Goal: Task Accomplishment & Management: Manage account settings

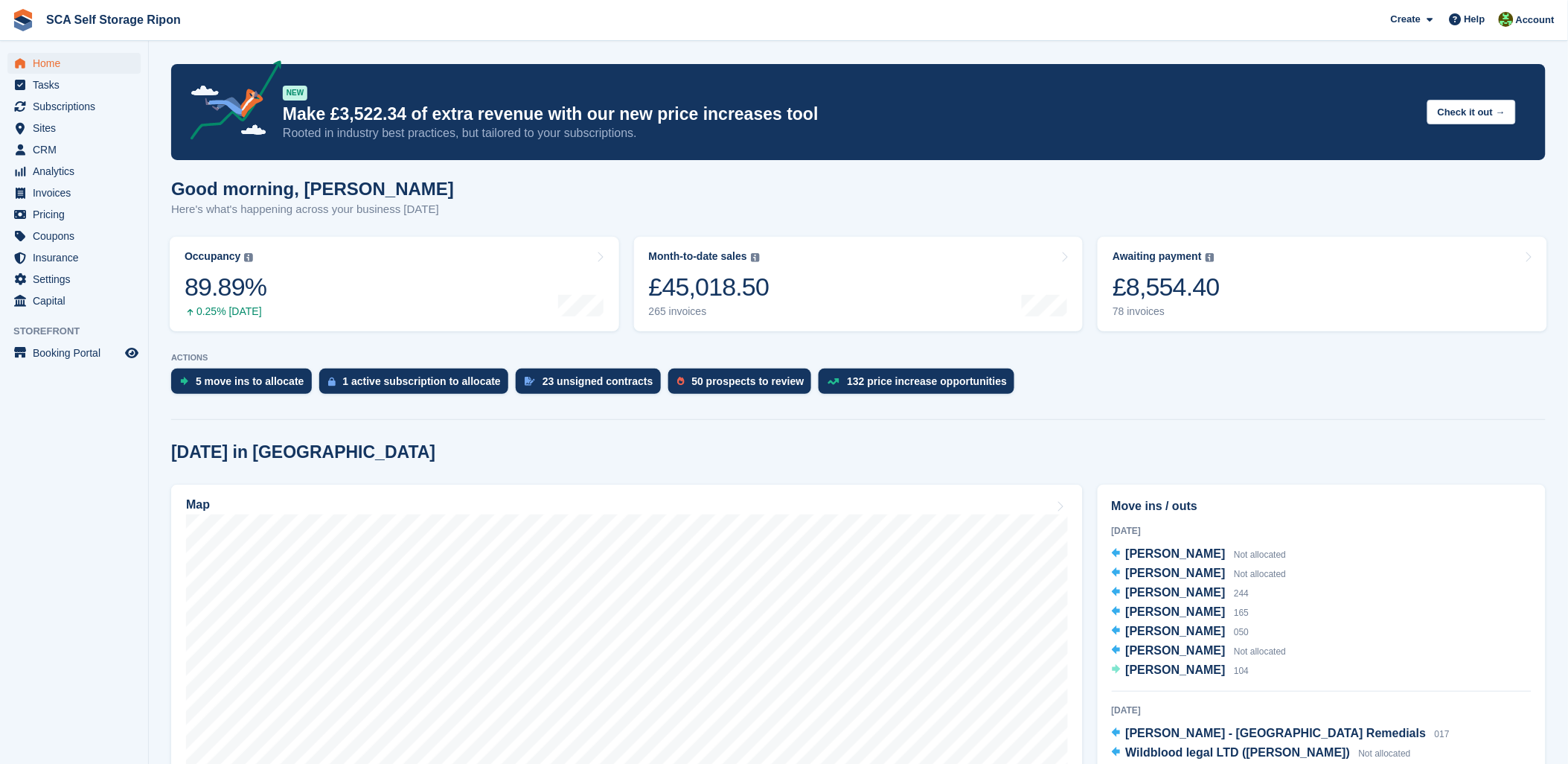
click at [78, 95] on span "Tasks" at bounding box center [77, 84] width 89 height 20
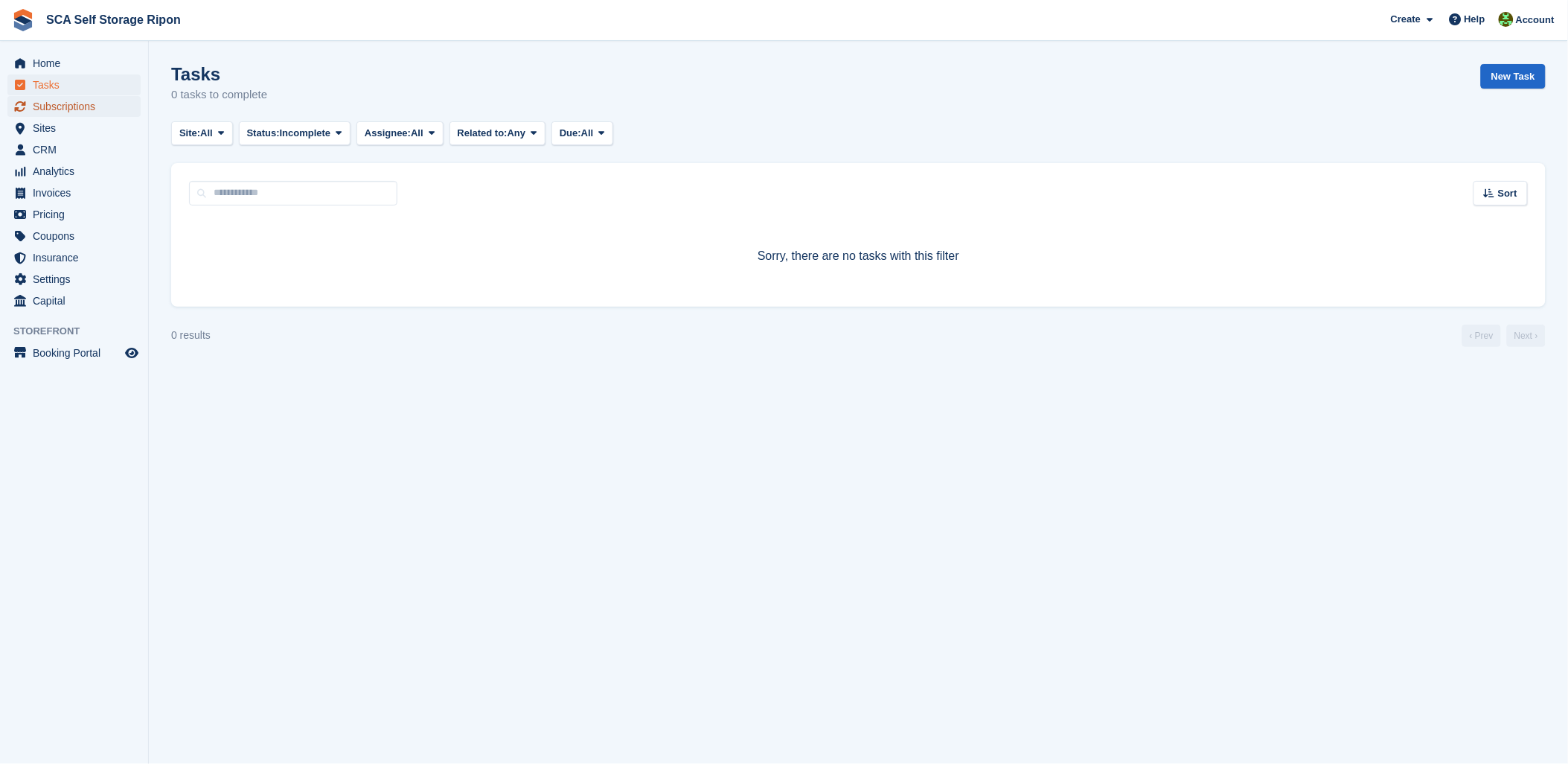
click at [95, 107] on span "Subscriptions" at bounding box center [77, 106] width 89 height 20
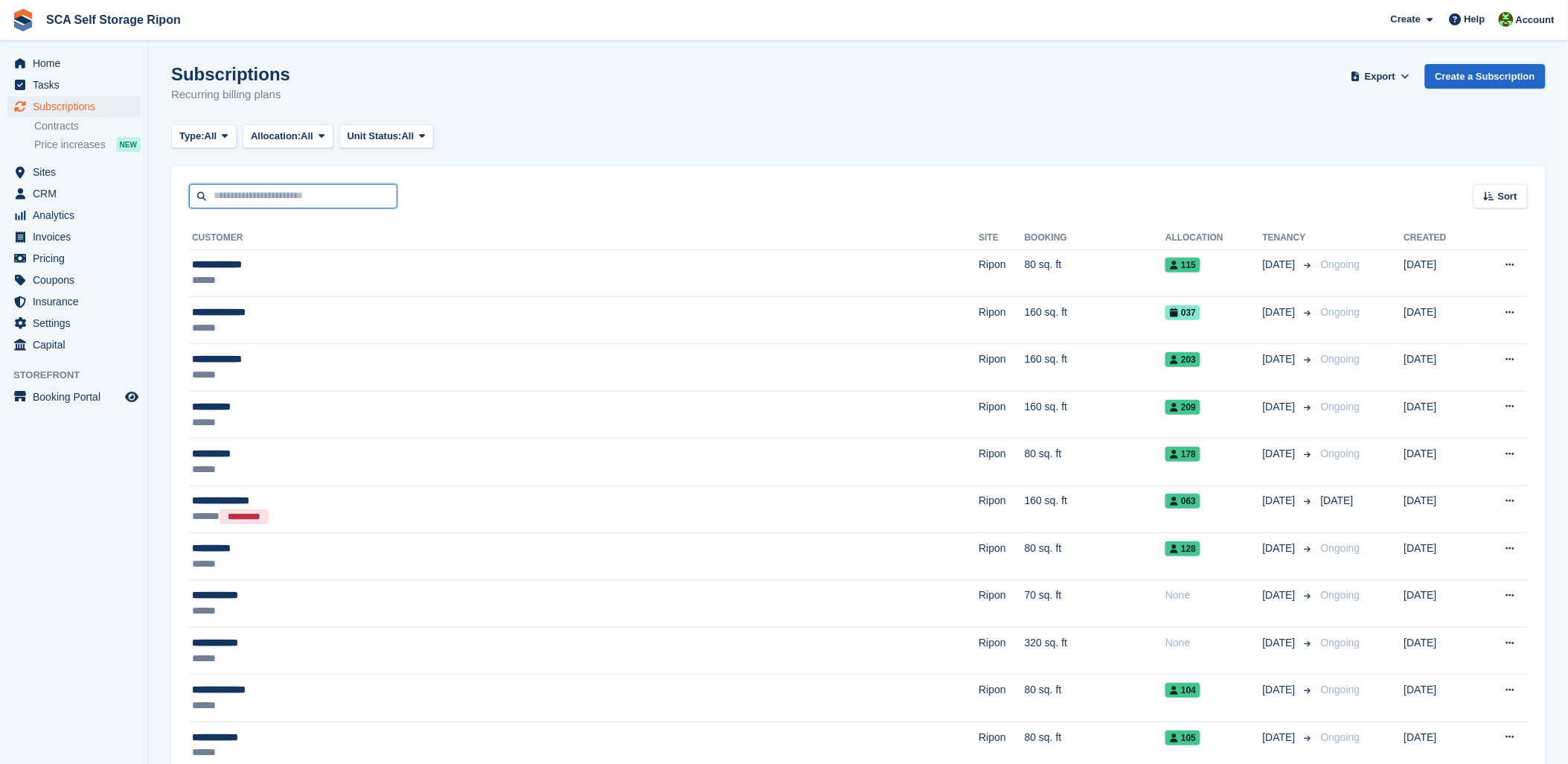
click at [244, 191] on input "text" at bounding box center [293, 196] width 209 height 24
type input "***"
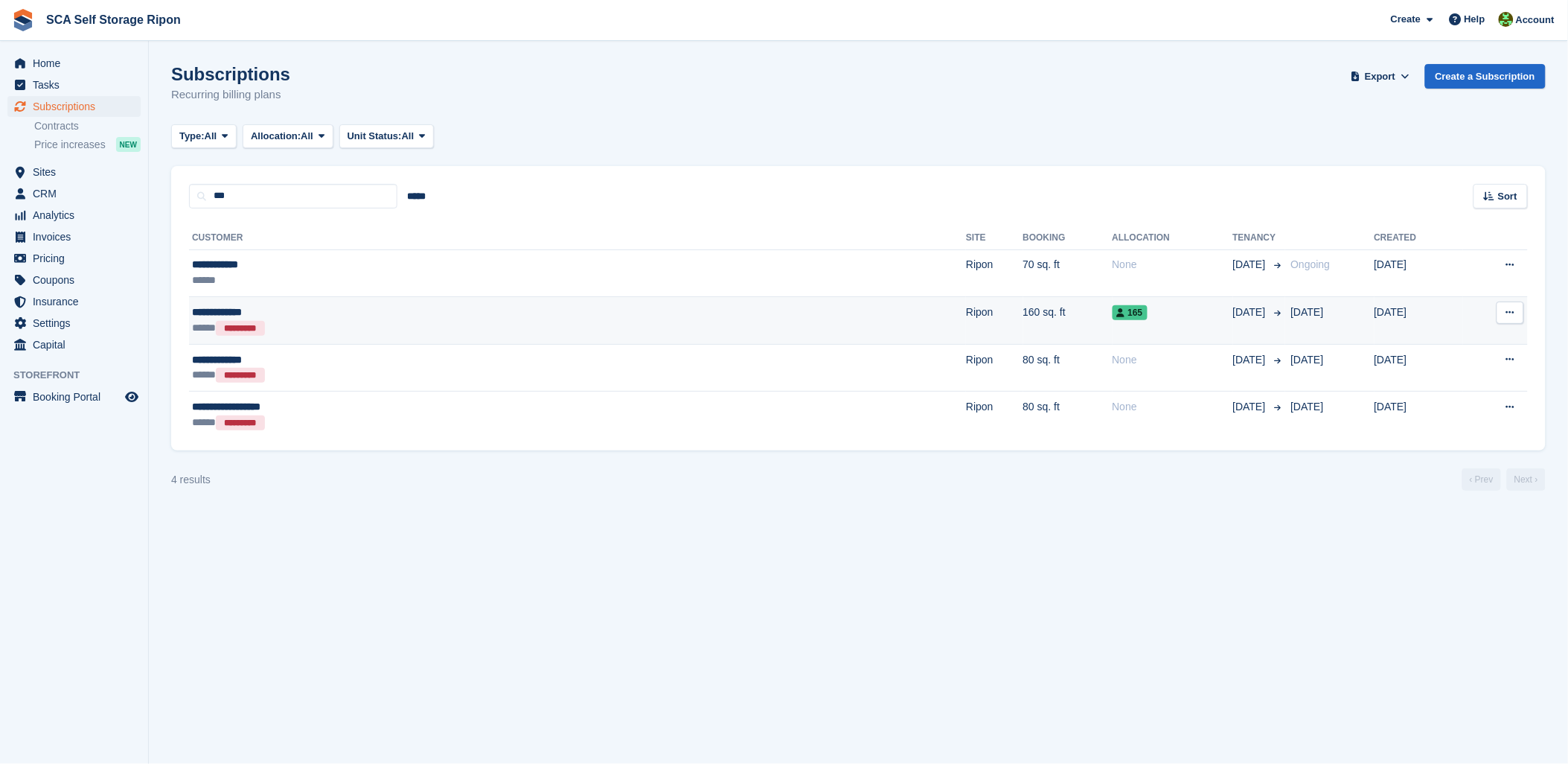
click at [291, 308] on div "**********" at bounding box center [377, 312] width 370 height 16
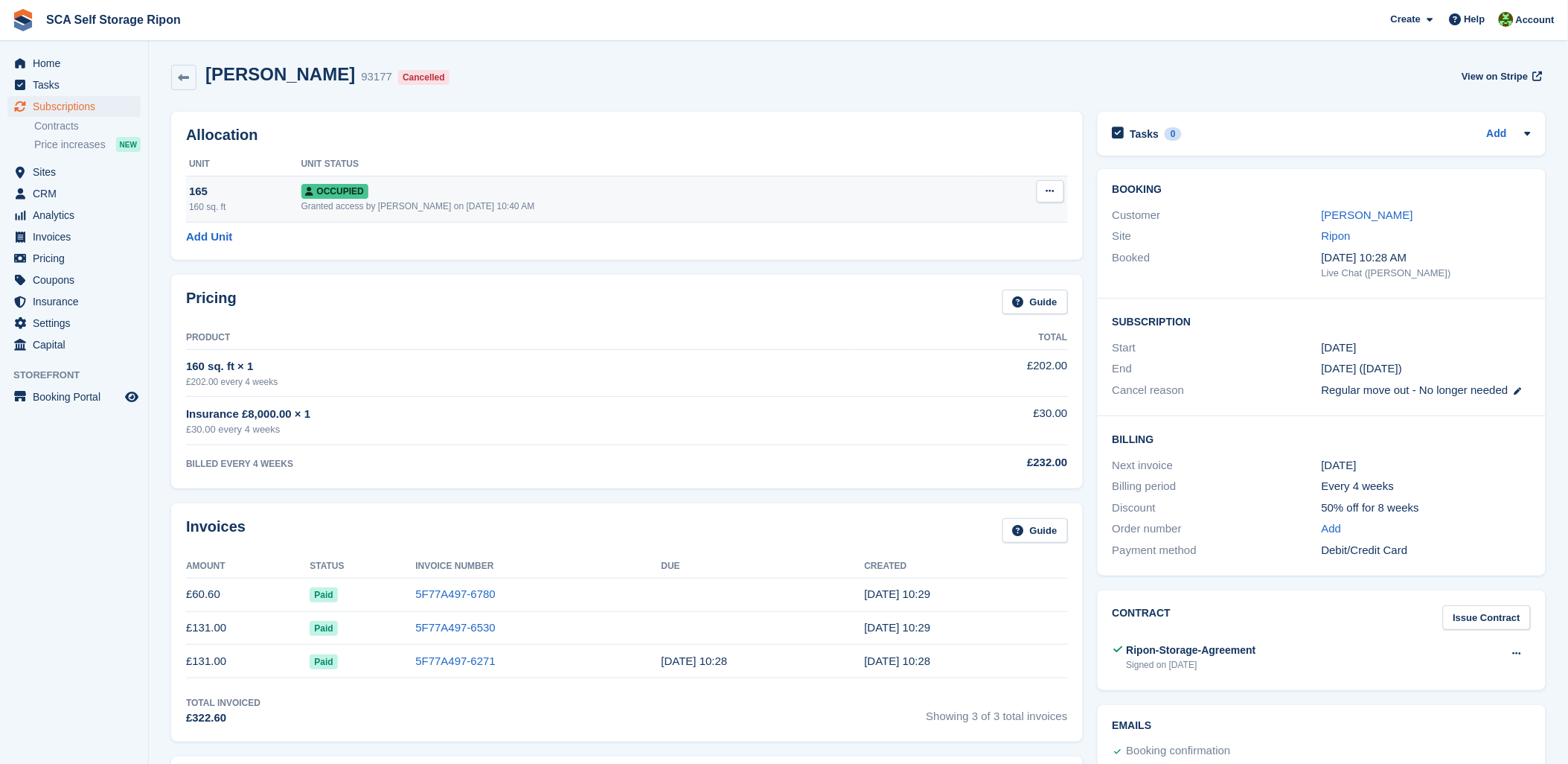
click at [1065, 199] on td "Overlock Repossess Deallocate" at bounding box center [1022, 199] width 90 height 46
click at [1065, 181] on td "Overlock Repossess Deallocate" at bounding box center [1022, 199] width 90 height 46
click at [1054, 185] on button at bounding box center [1050, 191] width 28 height 22
click at [965, 276] on p "Deallocate" at bounding box center [993, 271] width 130 height 19
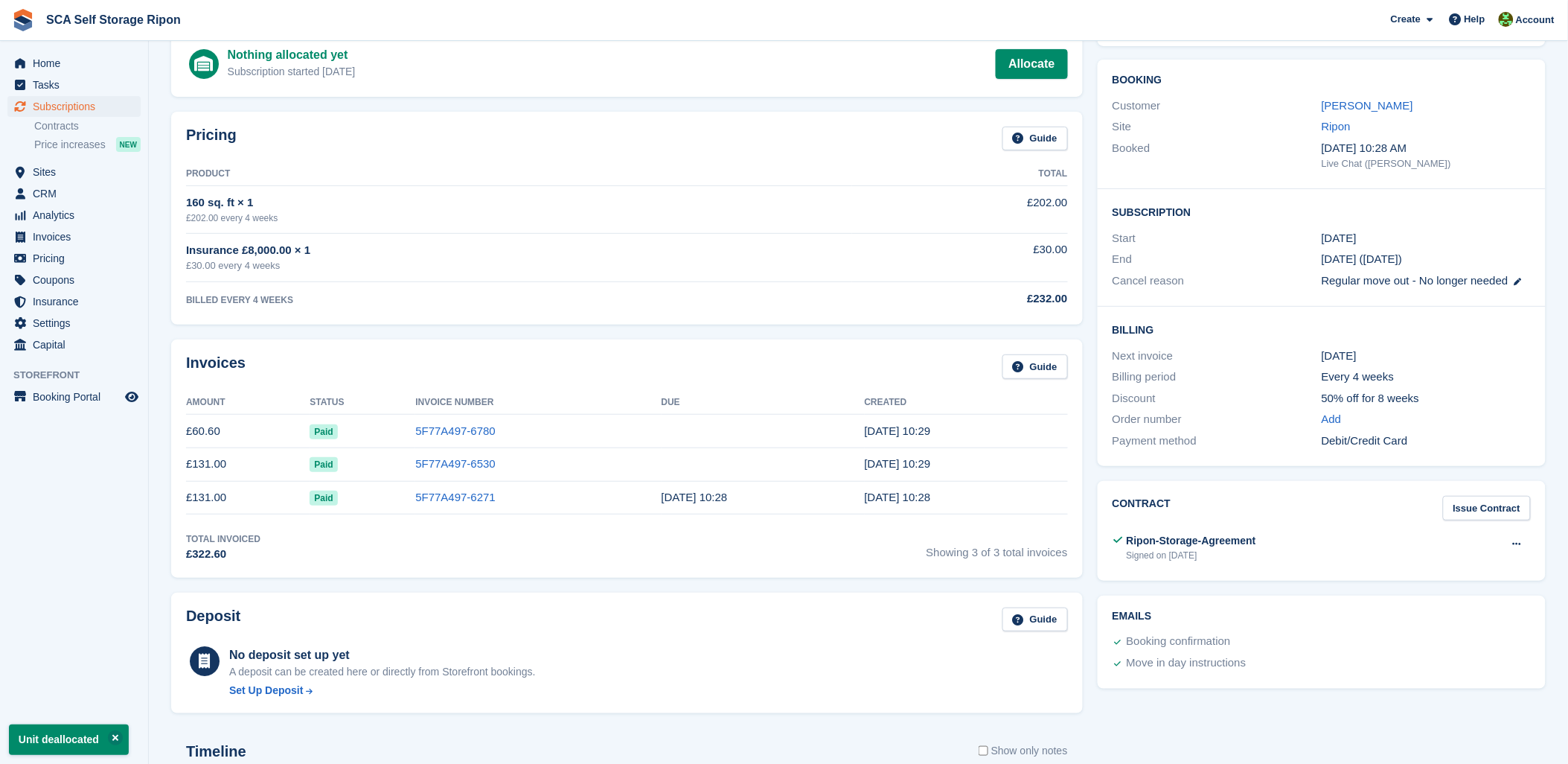
scroll to position [83, 0]
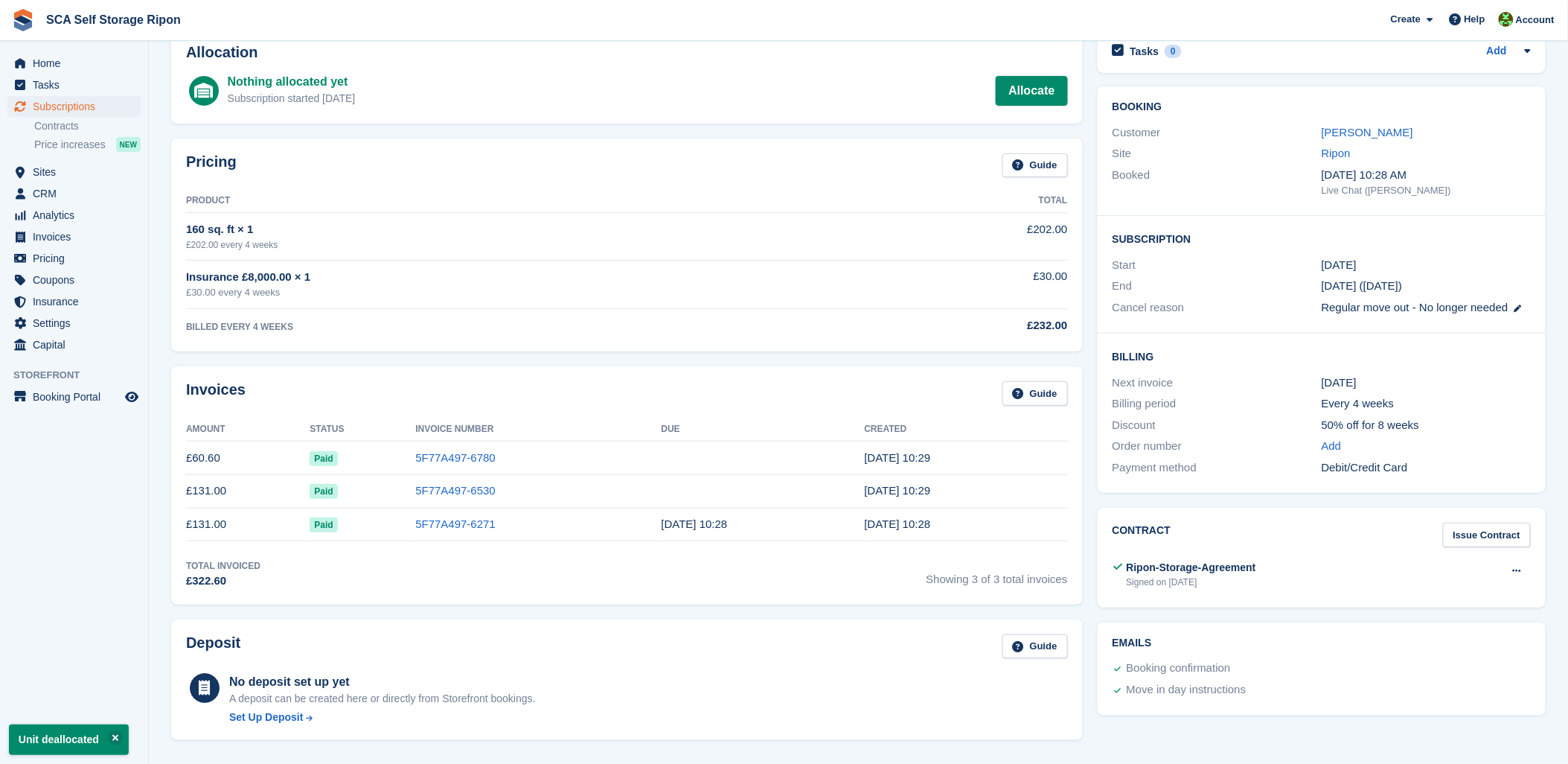
click at [1376, 141] on div "Sunil Onteddu" at bounding box center [1426, 133] width 209 height 17
click at [1372, 136] on link "Sunil Onteddu" at bounding box center [1368, 133] width 92 height 13
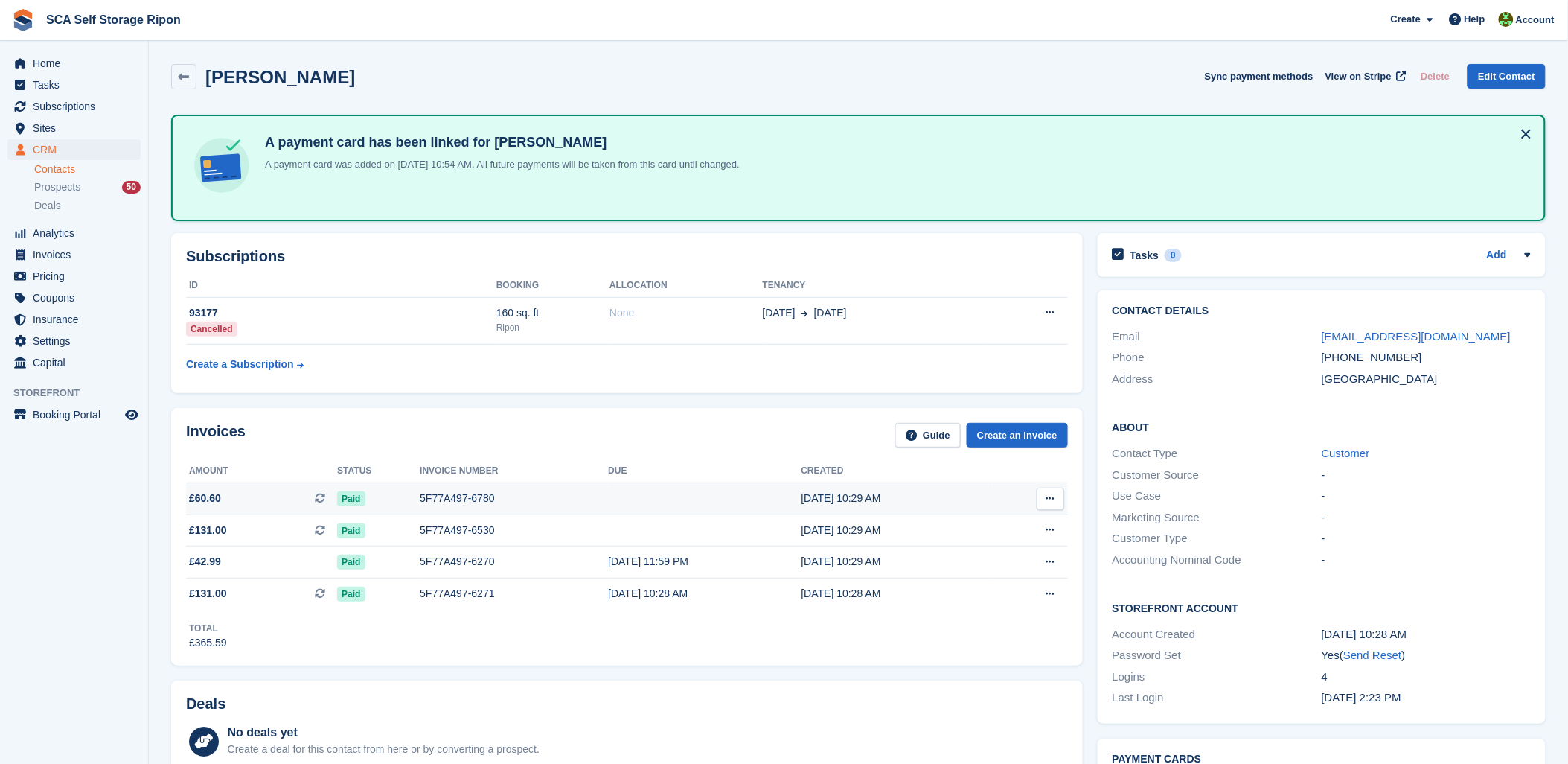
click at [435, 499] on div "5F77A497-6780" at bounding box center [513, 499] width 188 height 16
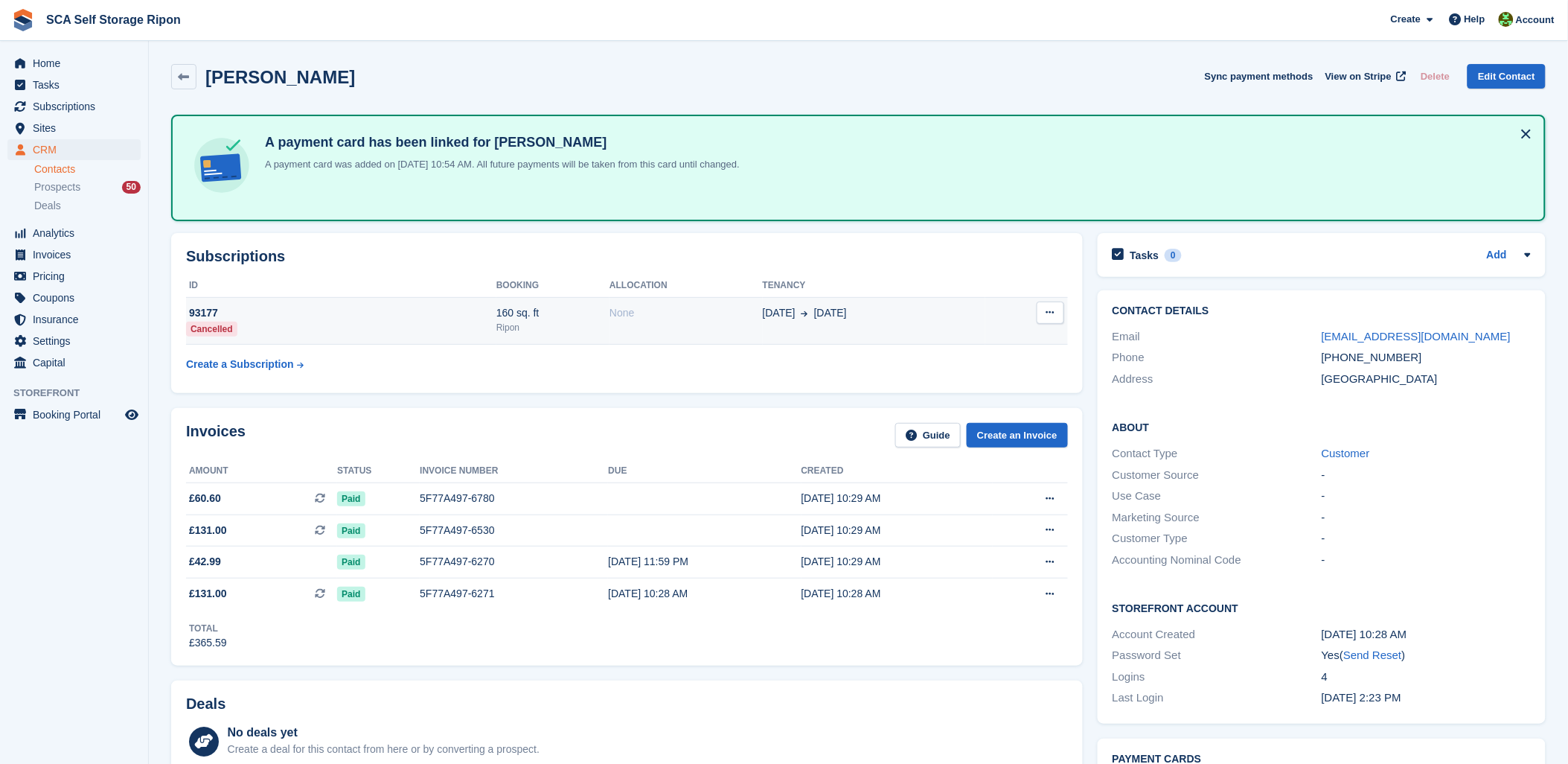
click at [582, 306] on div "160 sq. ft" at bounding box center [553, 313] width 113 height 16
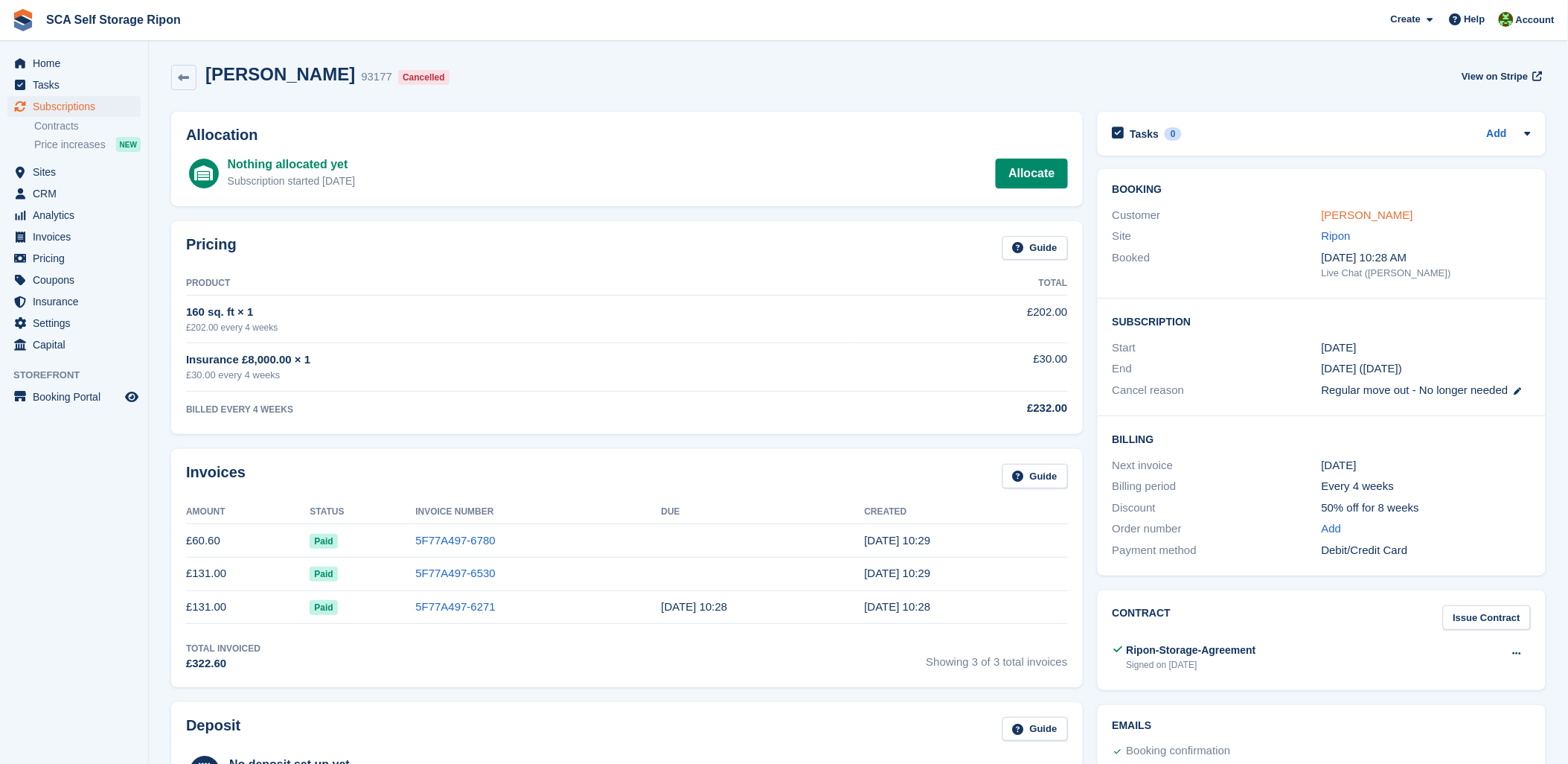
click at [1373, 216] on link "[PERSON_NAME]" at bounding box center [1368, 215] width 92 height 13
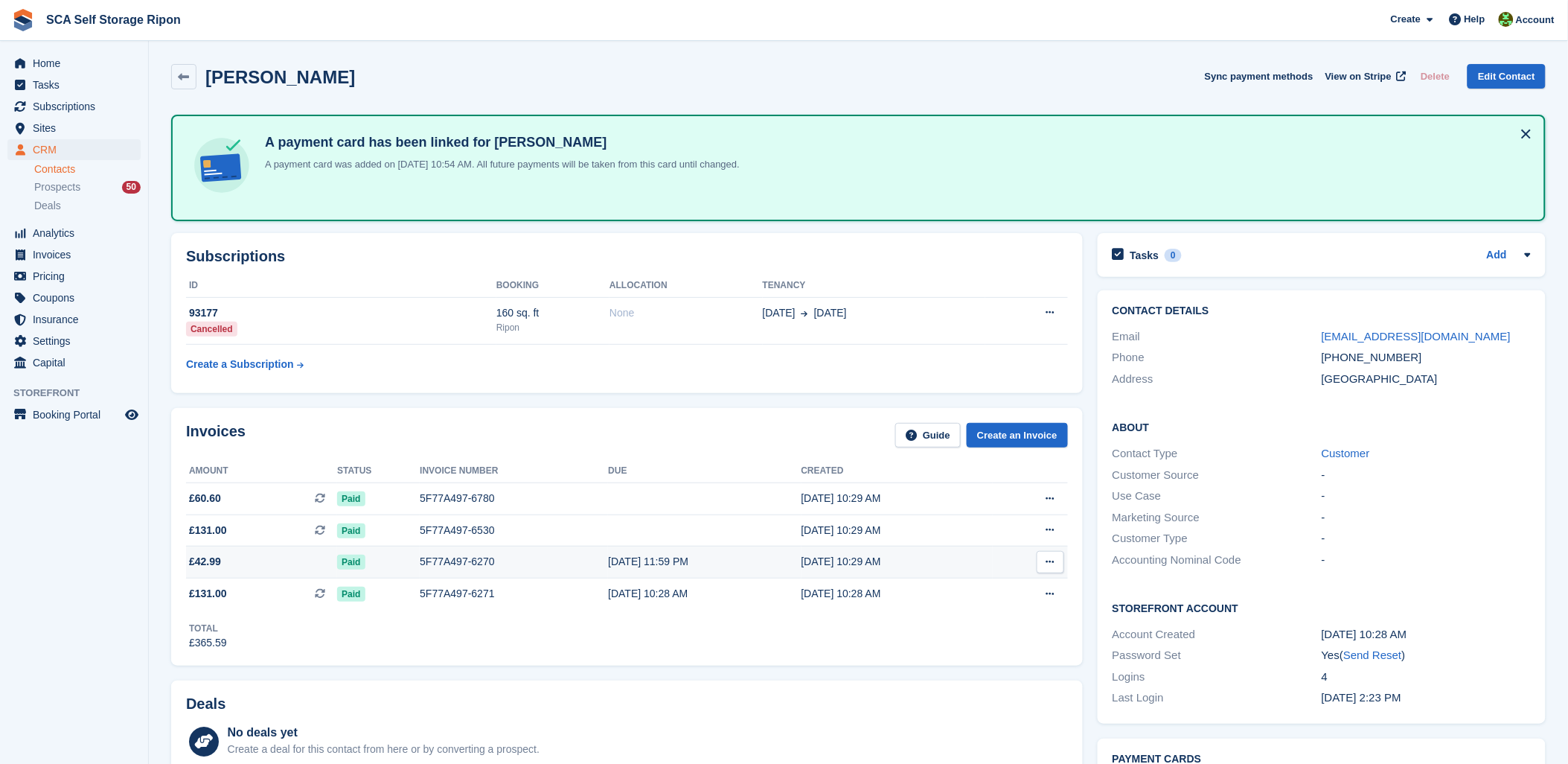
click at [216, 555] on span "£42.99" at bounding box center [205, 562] width 32 height 16
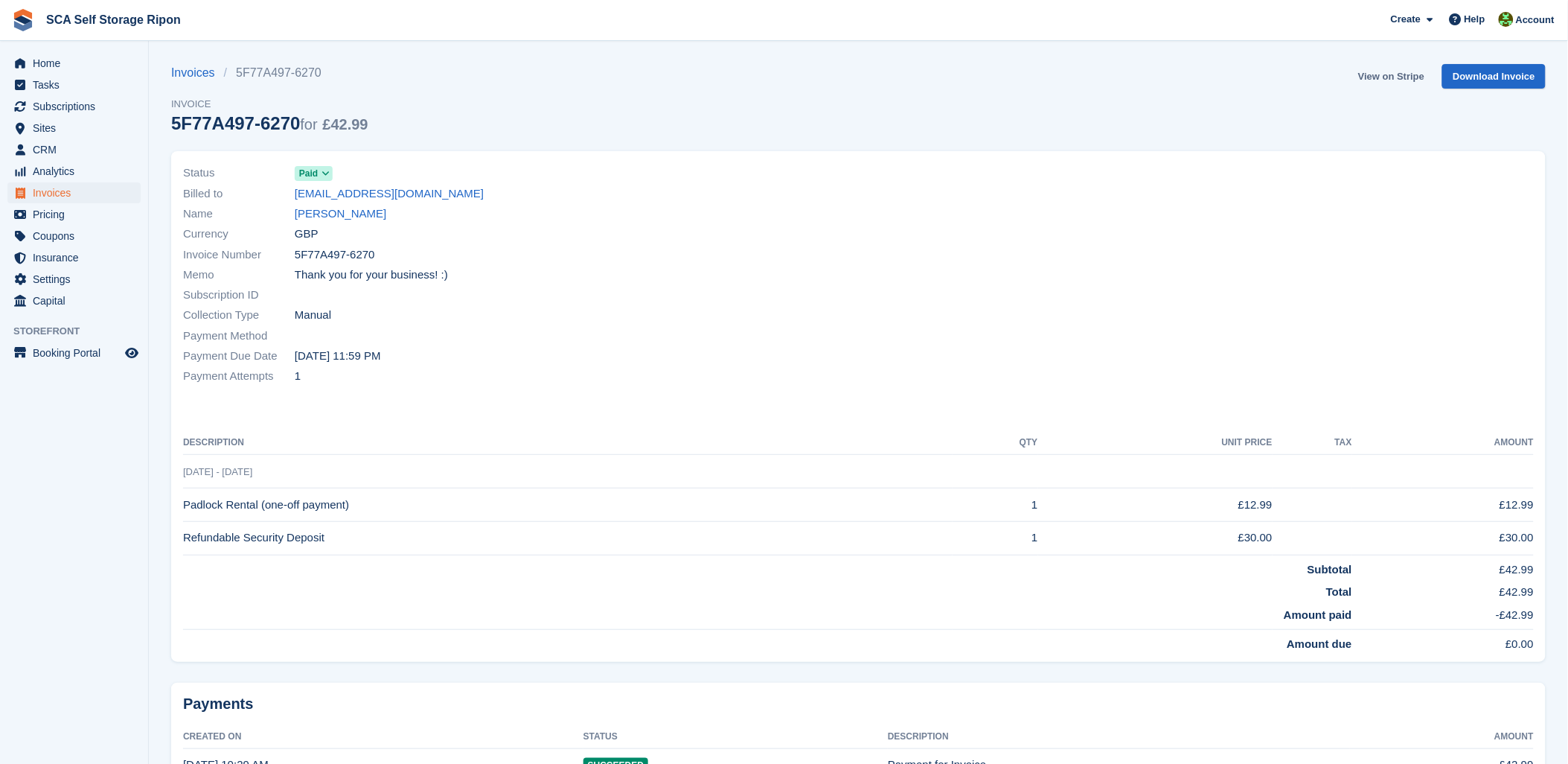
click at [1407, 73] on link "View on Stripe" at bounding box center [1392, 76] width 78 height 24
click at [1379, 77] on link "View on Stripe" at bounding box center [1392, 76] width 78 height 24
click at [85, 112] on span "Subscriptions" at bounding box center [77, 106] width 89 height 20
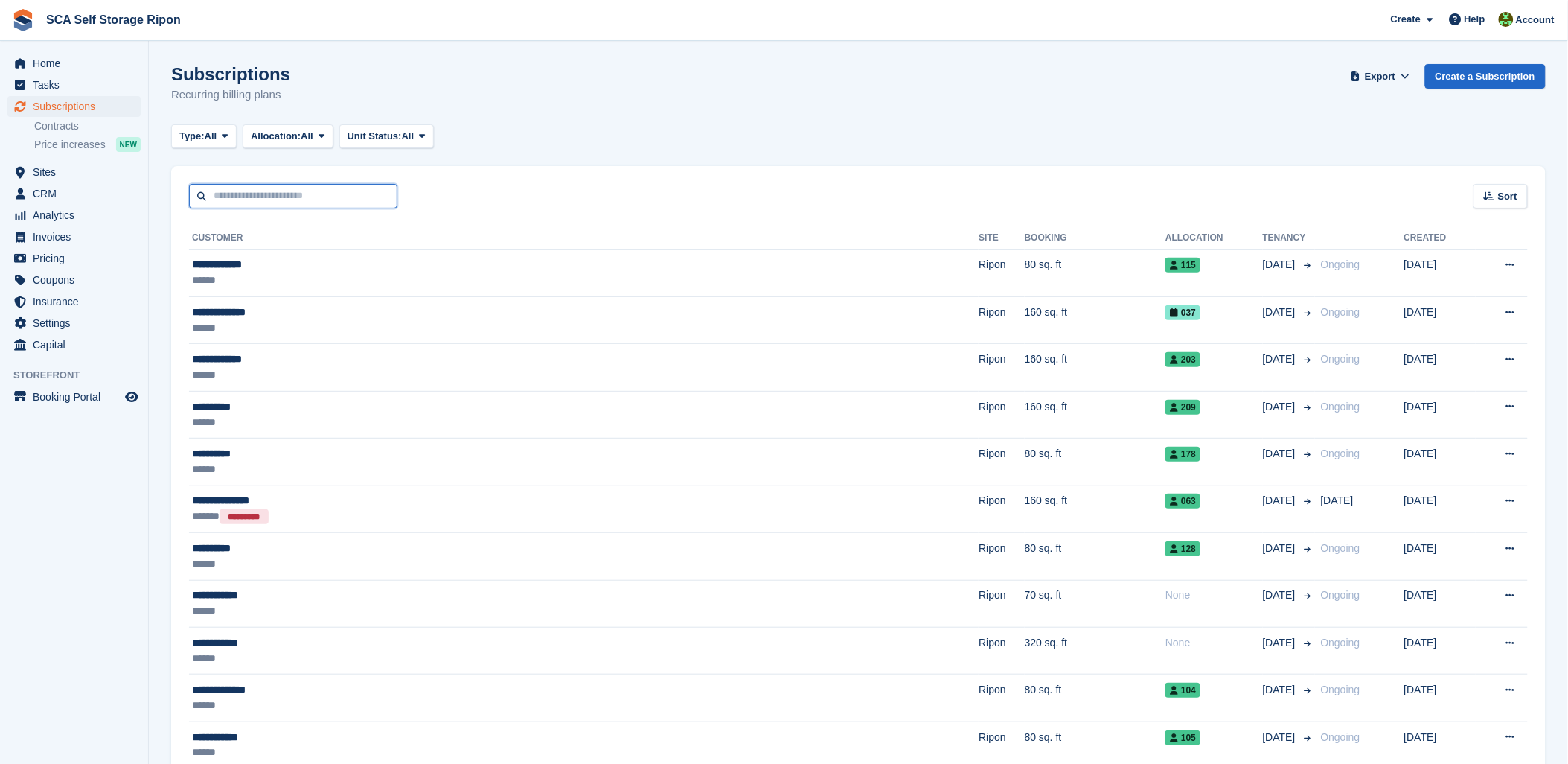
click at [255, 198] on input "text" at bounding box center [293, 196] width 209 height 24
type input "******"
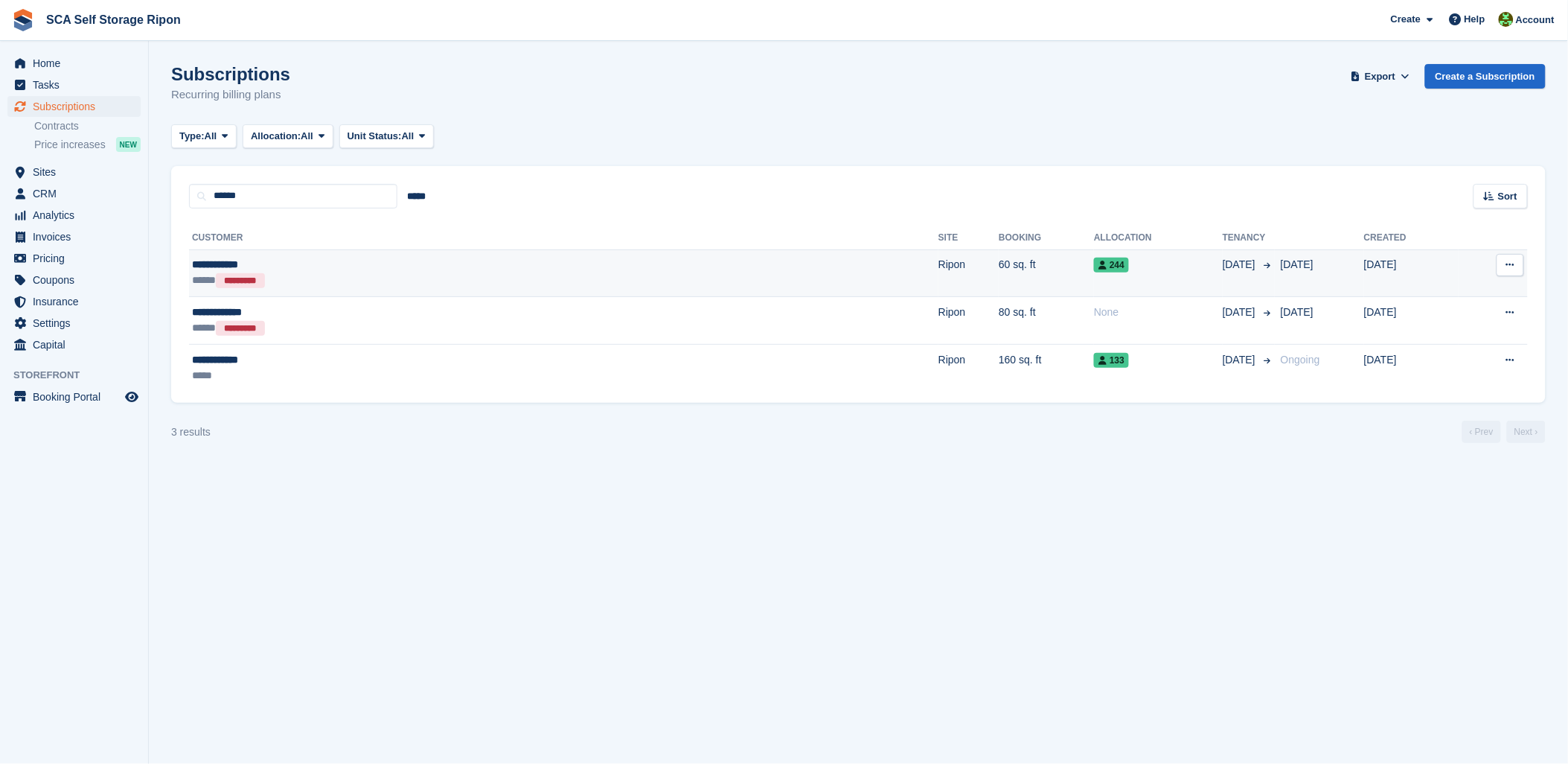
click at [343, 273] on div "***** *********" at bounding box center [359, 280] width 334 height 16
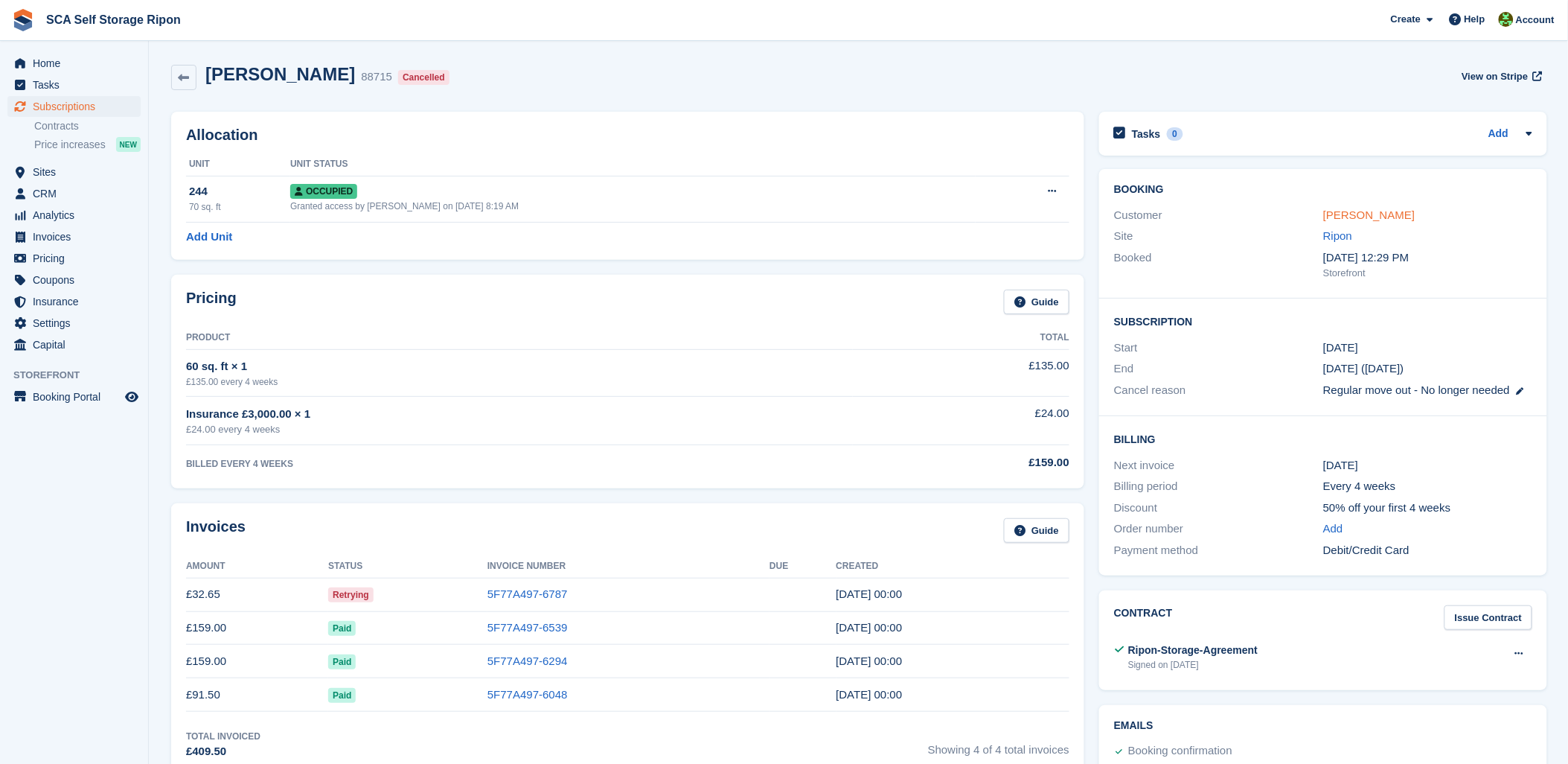
click at [1338, 216] on link "[PERSON_NAME]" at bounding box center [1369, 215] width 92 height 13
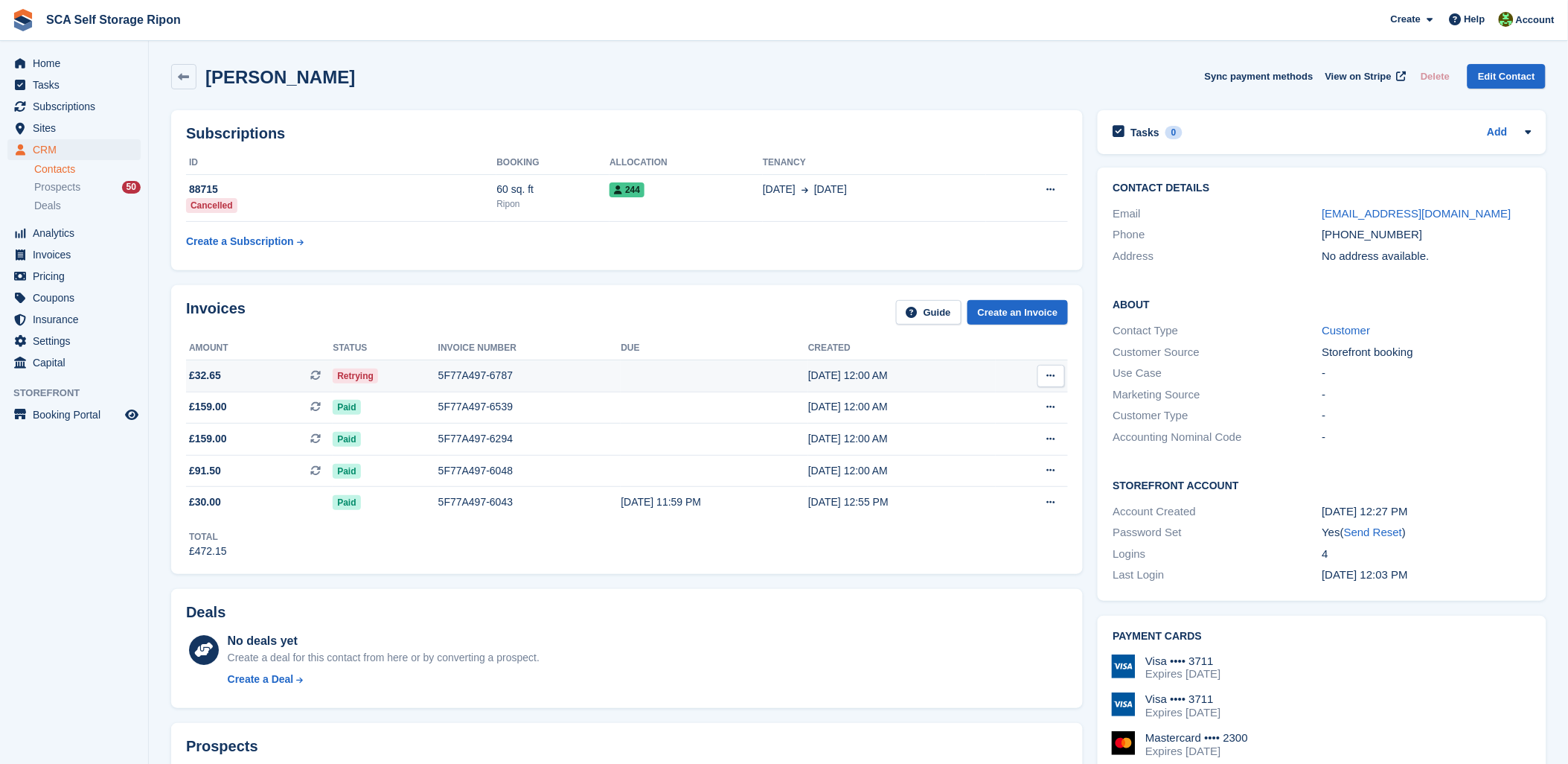
click at [475, 380] on div "5F77A497-6787" at bounding box center [530, 375] width 183 height 16
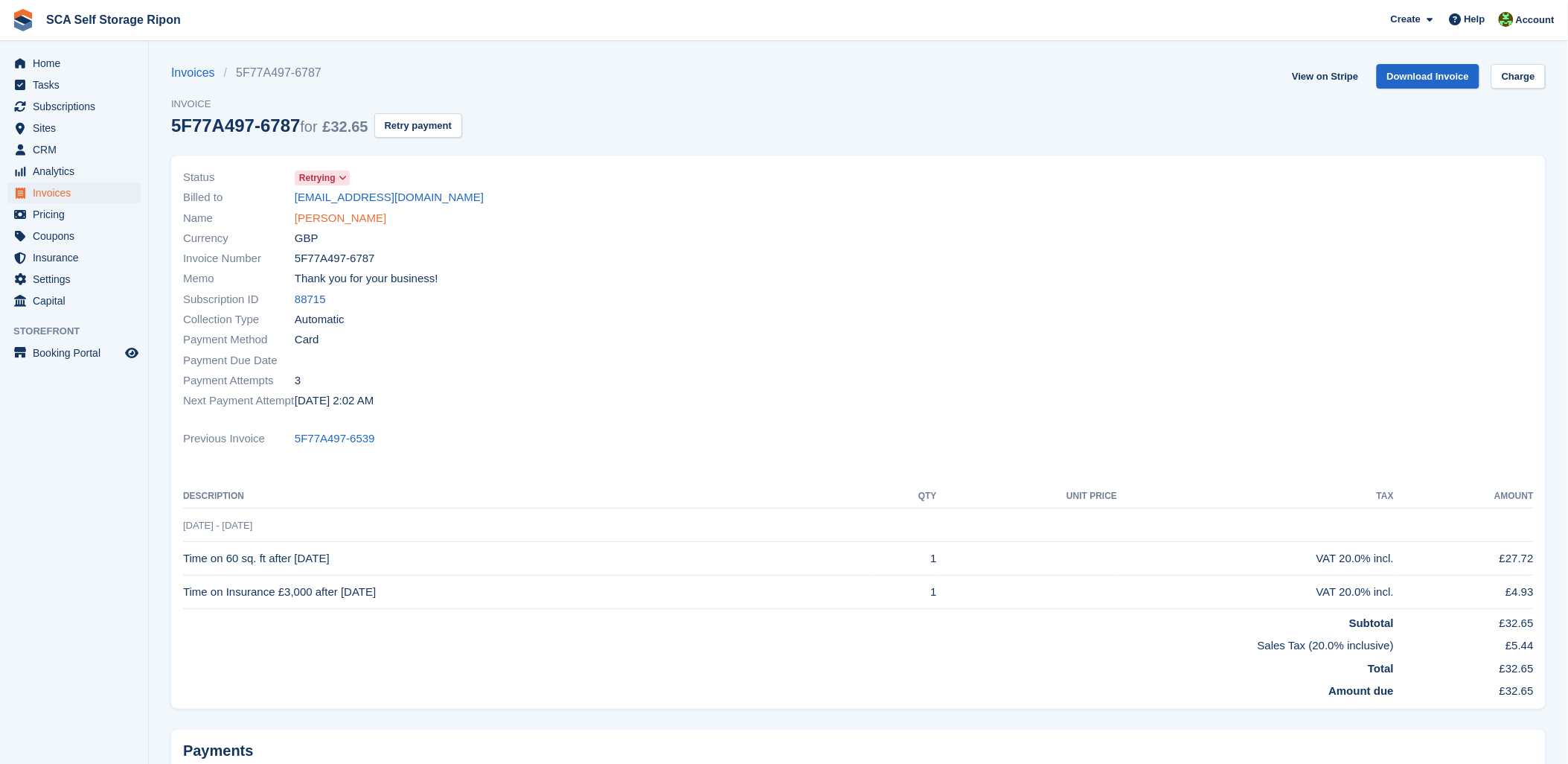
click at [330, 218] on link "[PERSON_NAME]" at bounding box center [341, 218] width 92 height 17
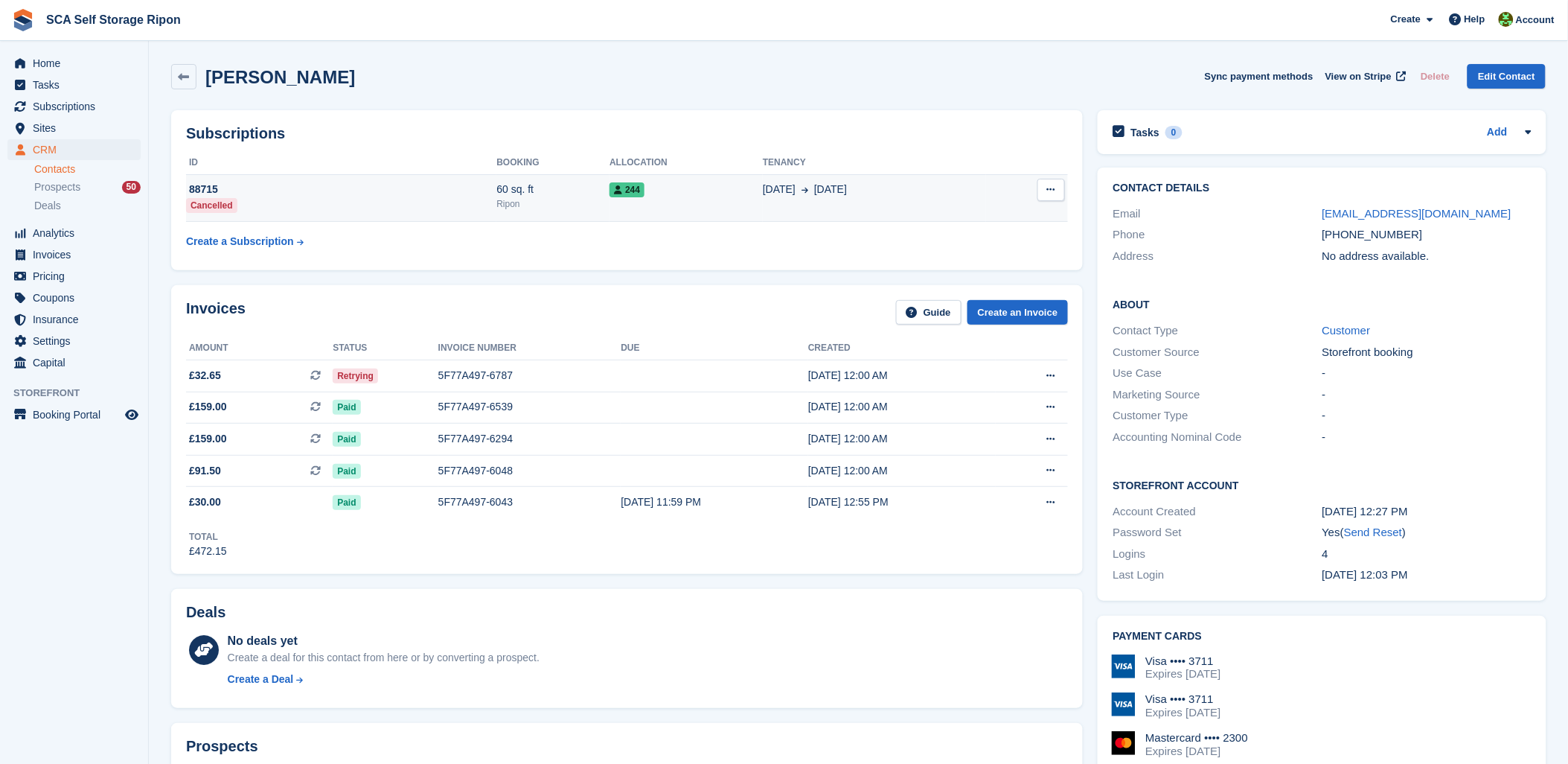
click at [1060, 198] on button at bounding box center [1051, 190] width 28 height 22
click at [806, 201] on td "03 Jun 31 Aug" at bounding box center [874, 198] width 224 height 47
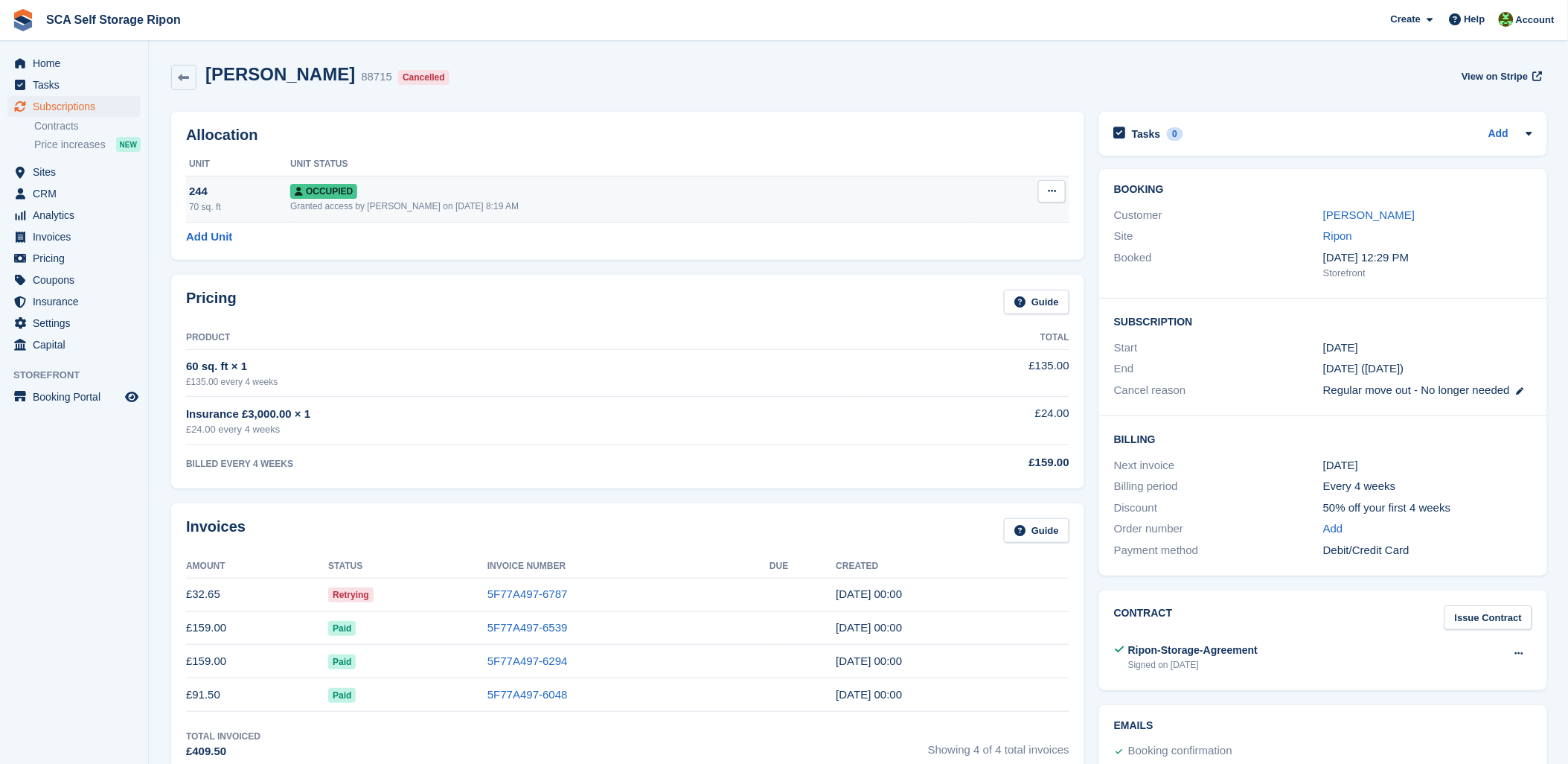
click at [1053, 190] on icon at bounding box center [1052, 191] width 8 height 9
click at [949, 265] on p "Deallocate" at bounding box center [995, 271] width 130 height 19
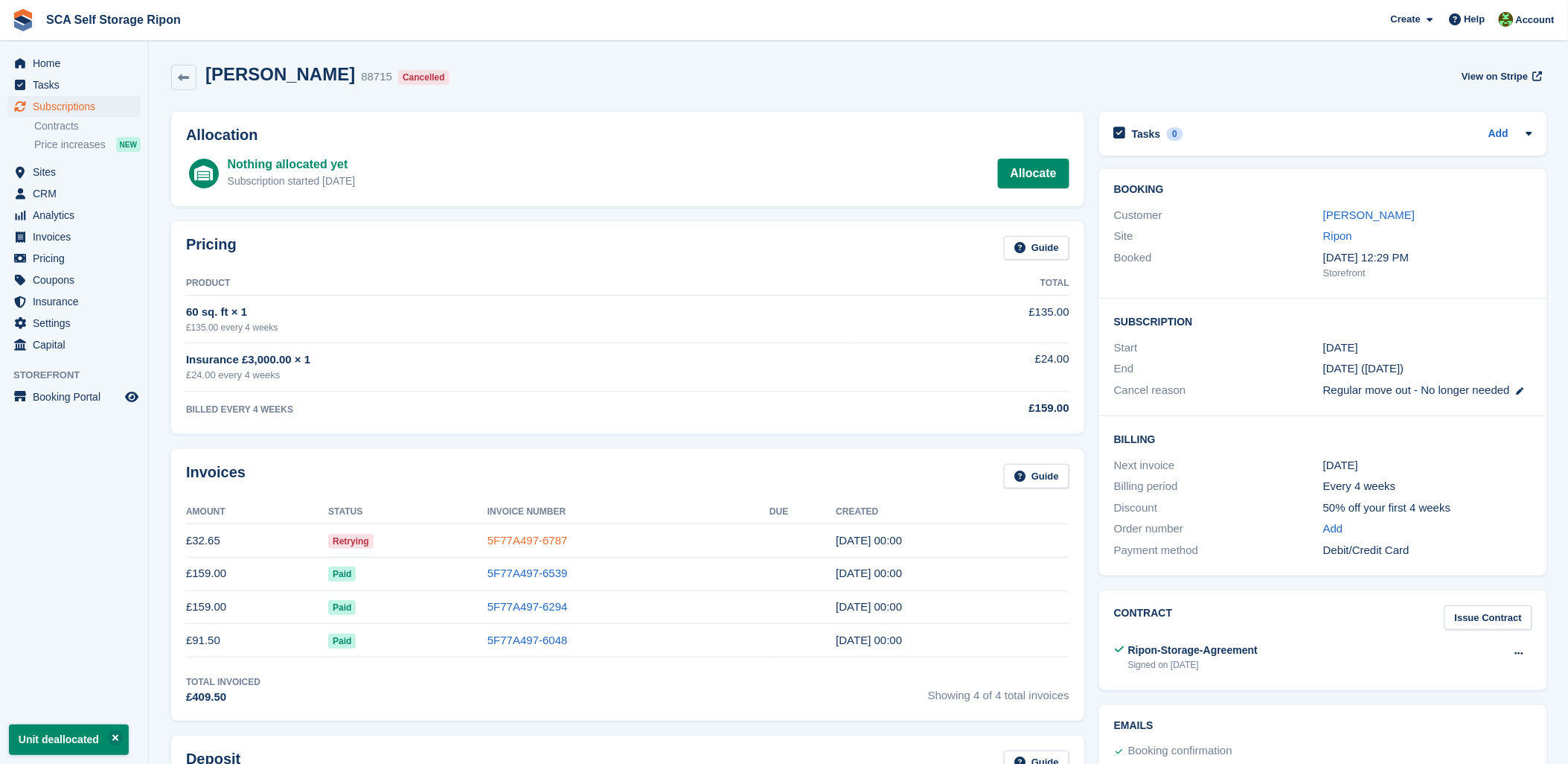
click at [514, 542] on link "5F77A497-6787" at bounding box center [527, 540] width 81 height 13
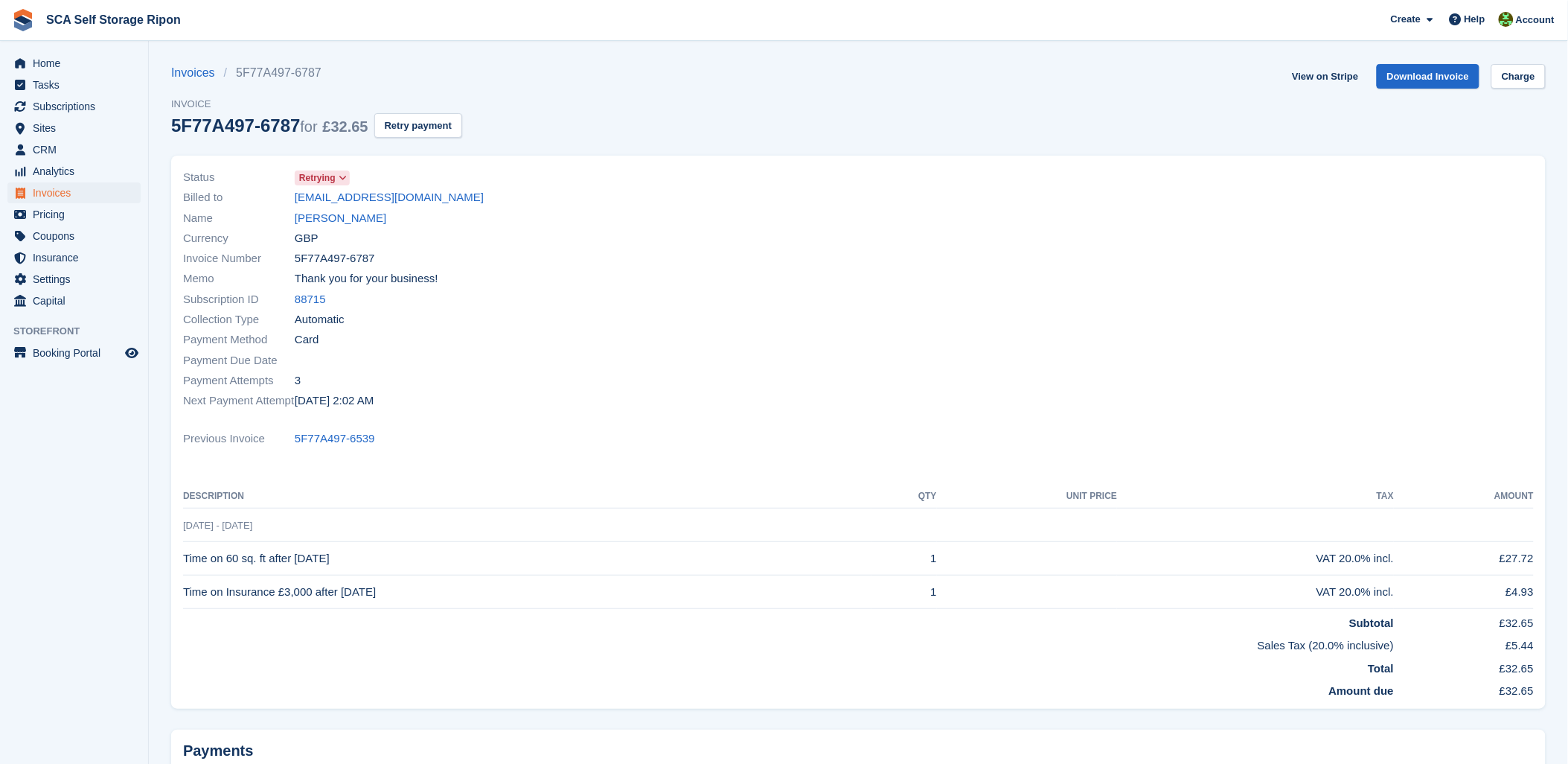
click at [313, 227] on div "Name Tyler Parker" at bounding box center [516, 218] width 667 height 20
click at [314, 222] on link "[PERSON_NAME]" at bounding box center [341, 218] width 92 height 17
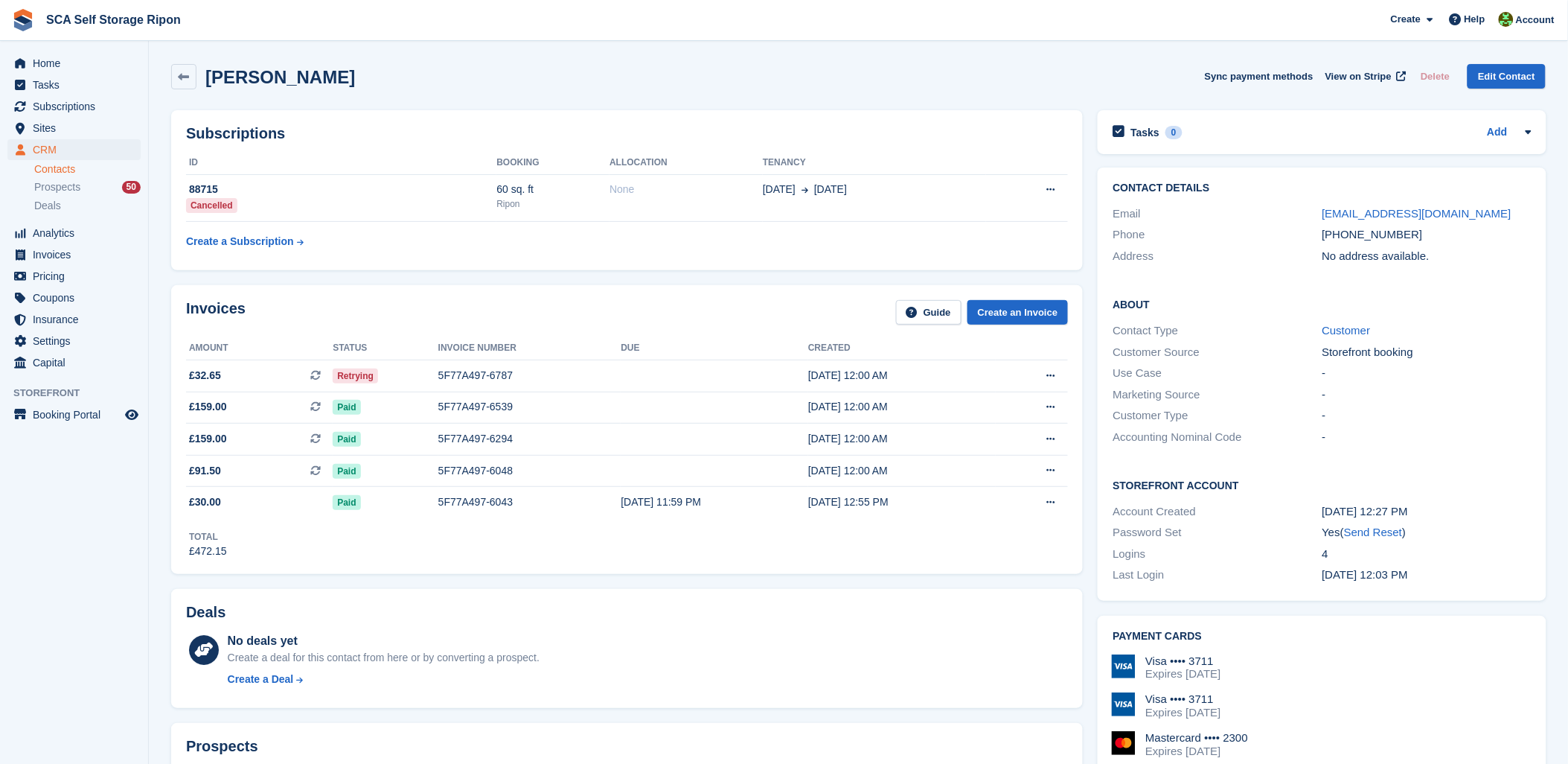
click at [363, 222] on td "Create a Subscription" at bounding box center [341, 239] width 311 height 33
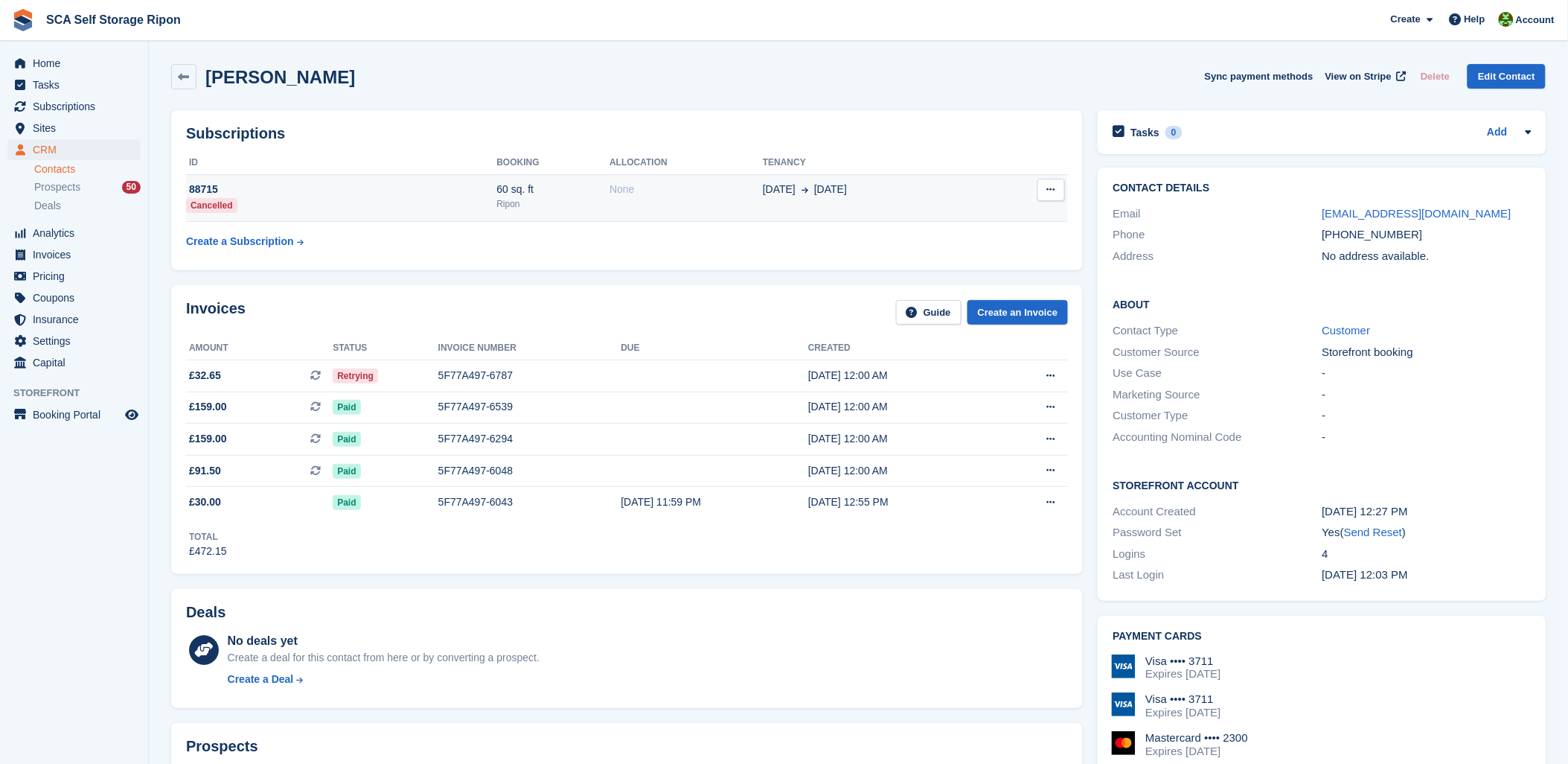
click at [366, 209] on td "88715 Cancelled" at bounding box center [341, 198] width 311 height 47
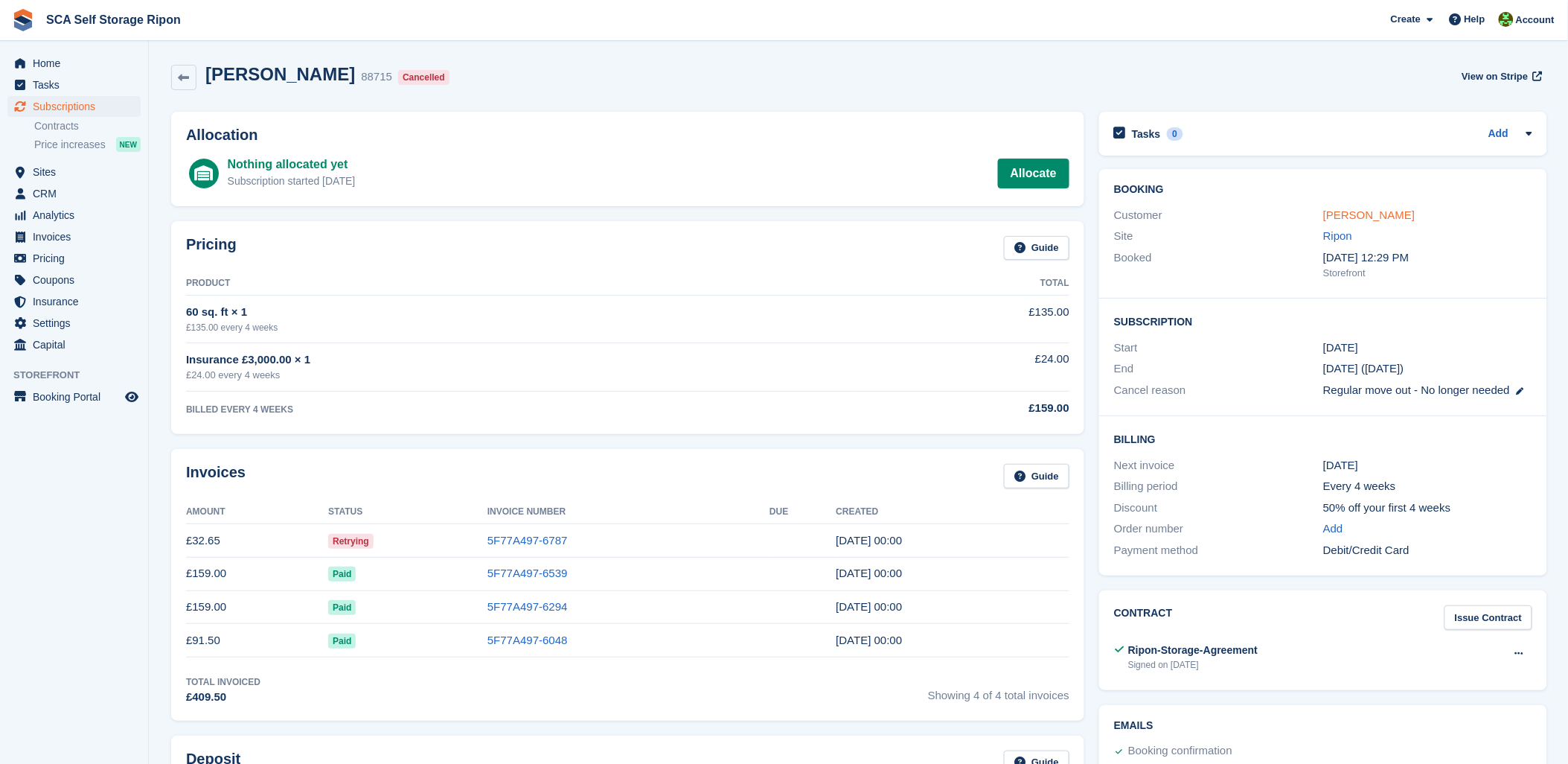
click at [1332, 209] on link "[PERSON_NAME]" at bounding box center [1369, 215] width 92 height 13
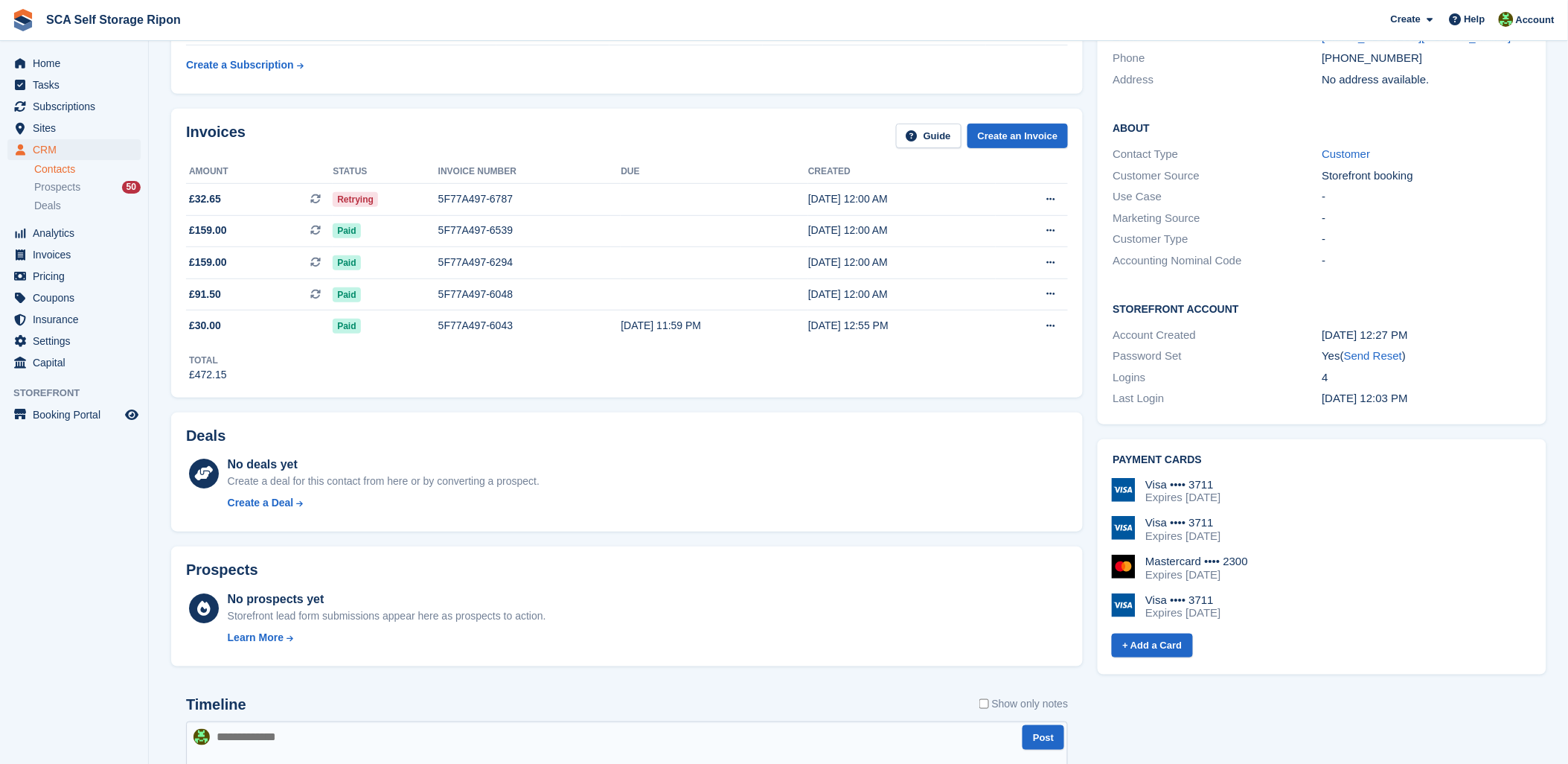
scroll to position [248, 0]
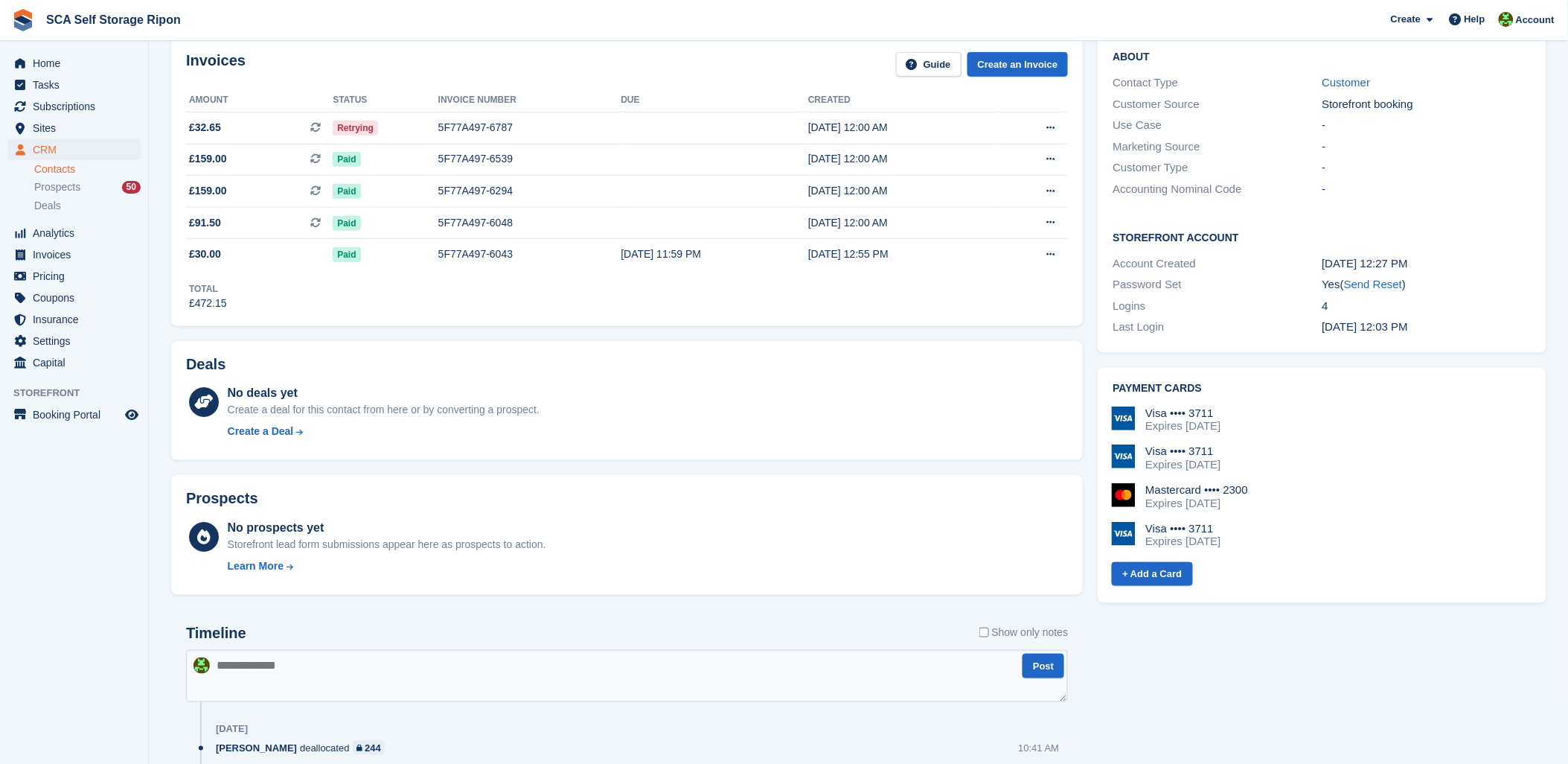
click at [309, 664] on textarea at bounding box center [627, 676] width 882 height 52
click at [462, 668] on textarea "**********" at bounding box center [627, 676] width 882 height 52
type textarea "**********"
click at [1046, 668] on button "Post" at bounding box center [1043, 666] width 42 height 24
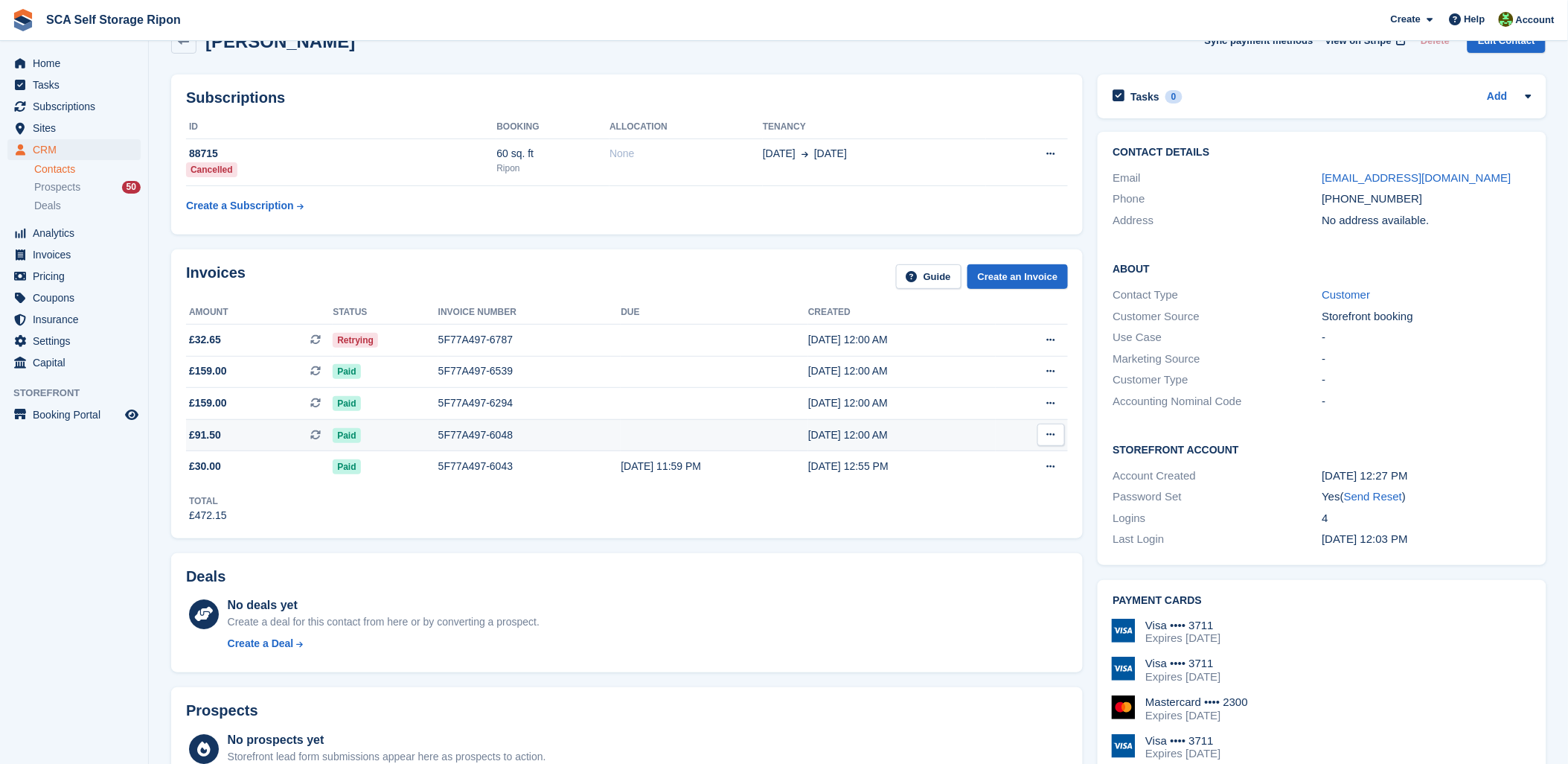
scroll to position [0, 0]
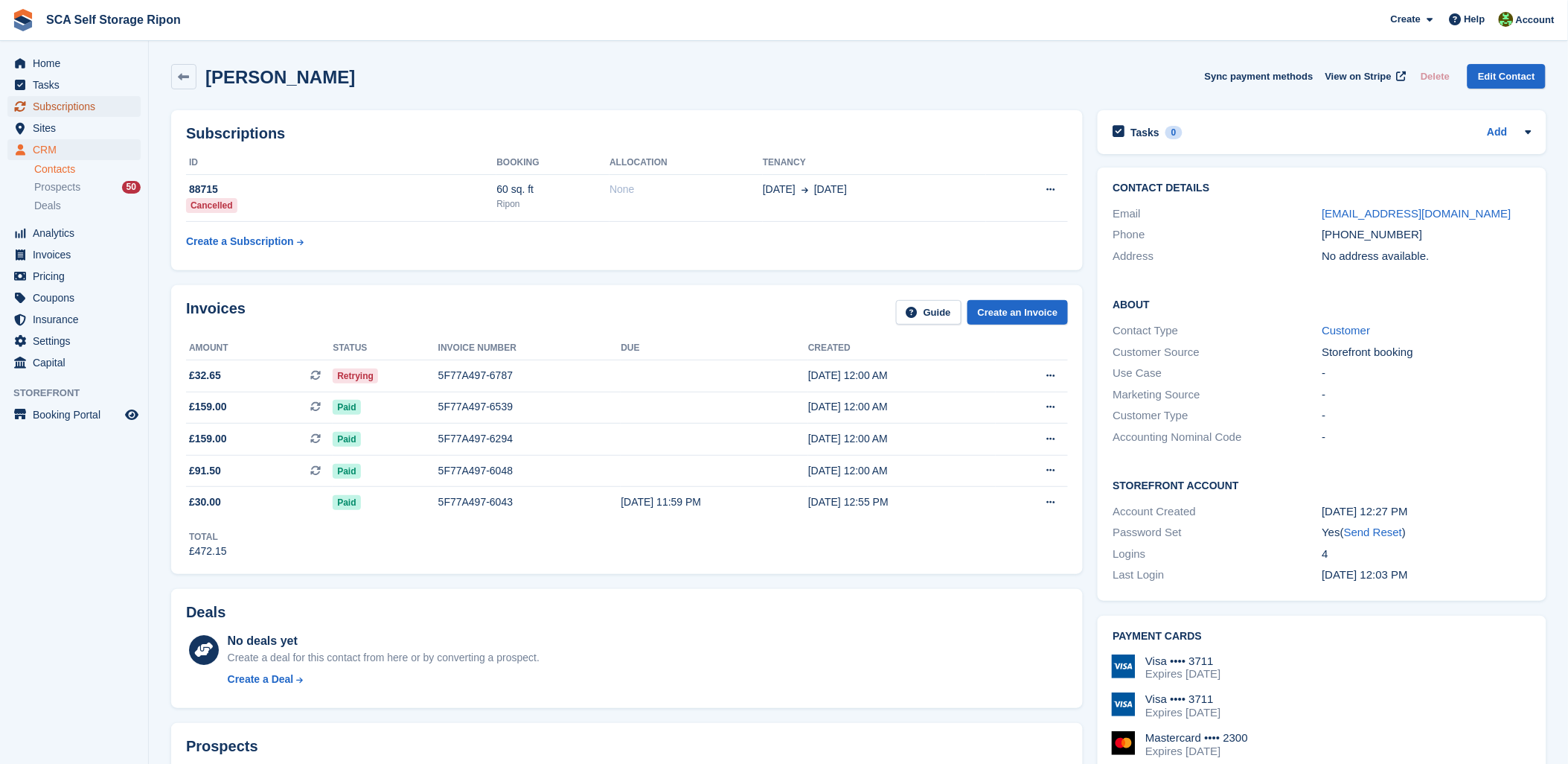
click at [75, 99] on span "Subscriptions" at bounding box center [77, 106] width 89 height 20
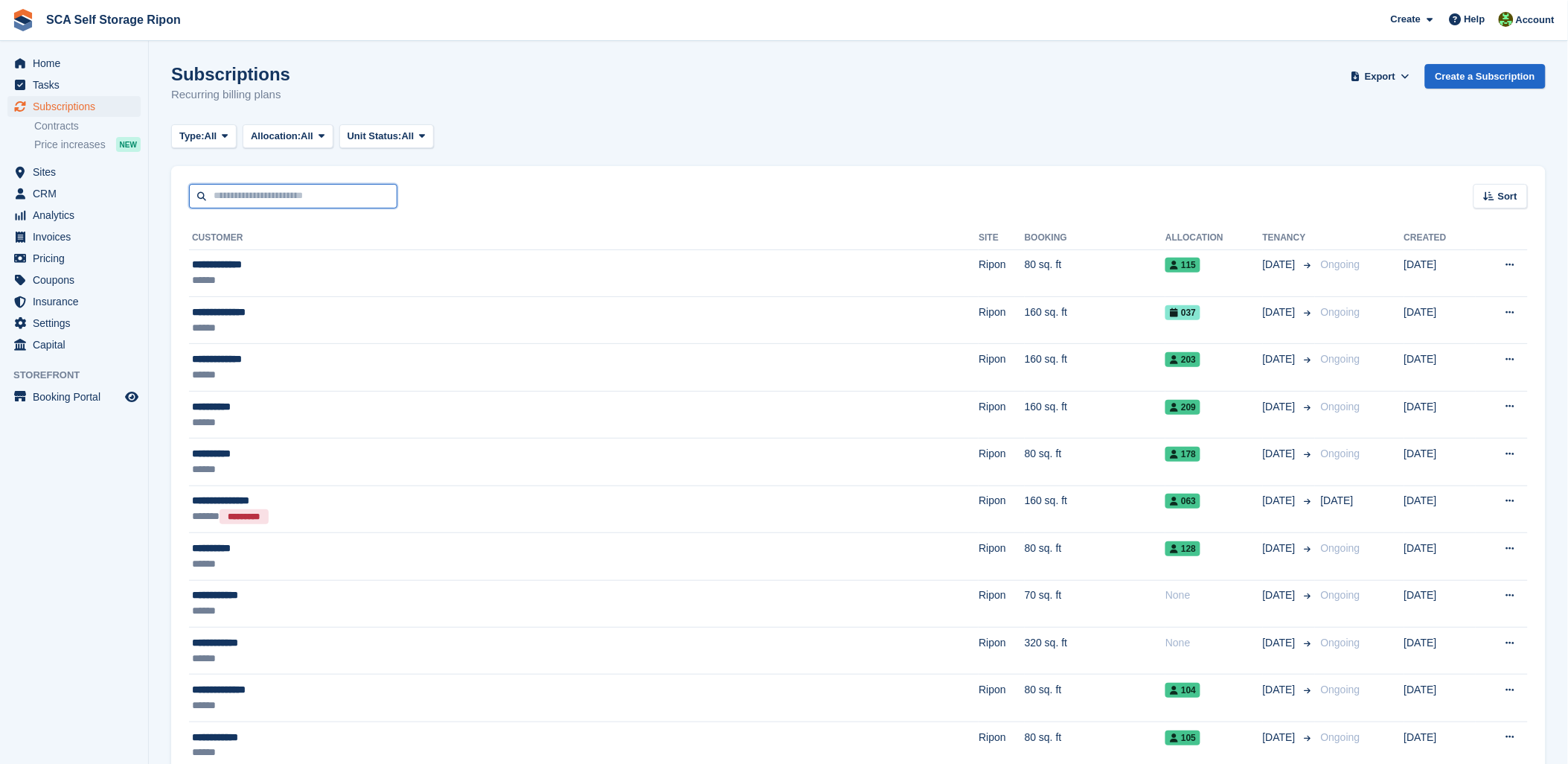
click at [303, 199] on input "text" at bounding box center [293, 196] width 209 height 24
type input "*****"
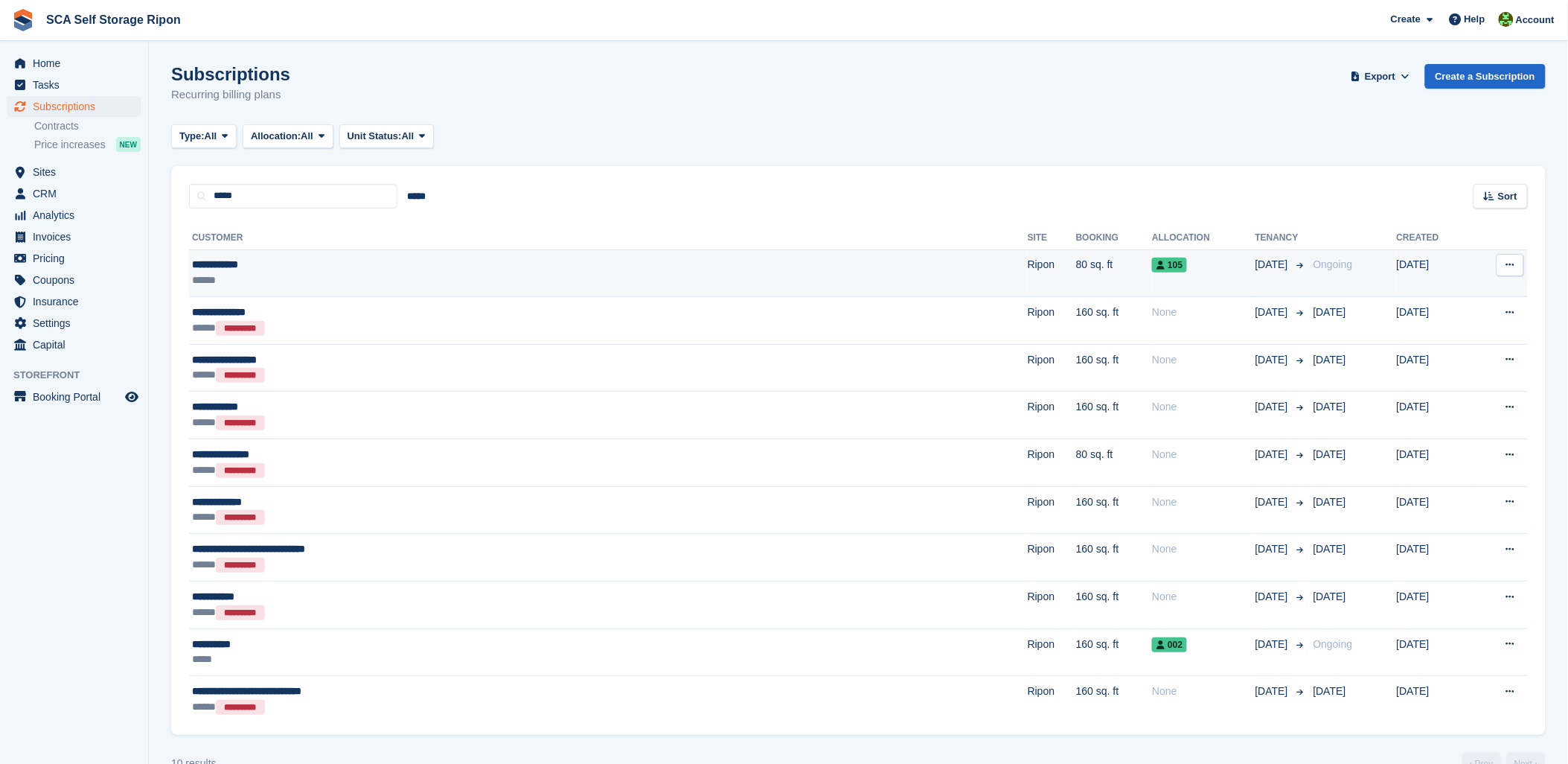
click at [1076, 262] on td "80 sq. ft" at bounding box center [1114, 273] width 76 height 47
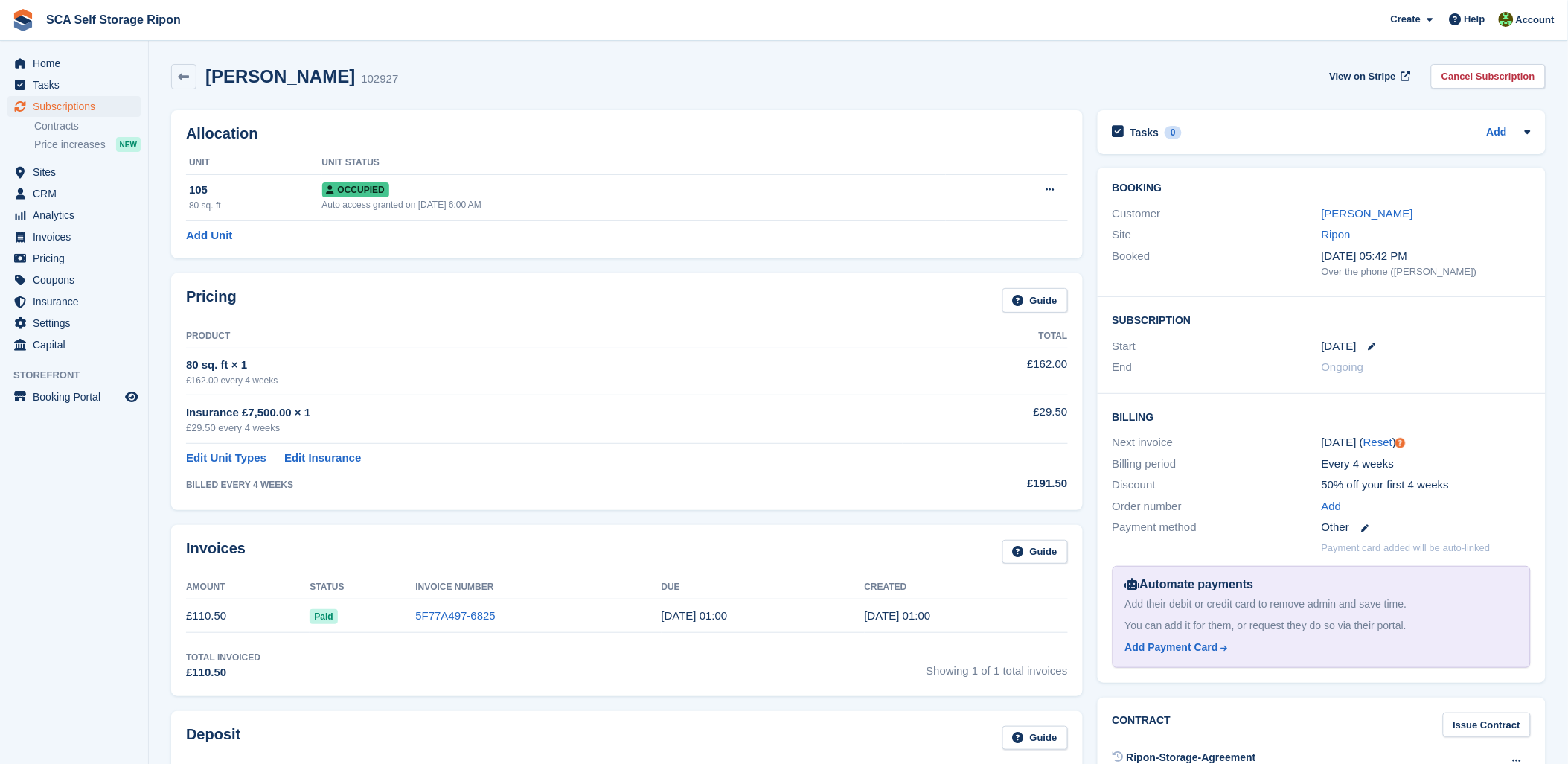
drag, startPoint x: 536, startPoint y: 91, endPoint x: 459, endPoint y: 61, distance: 82.6
click at [509, 79] on div "Peter Samson 102927 View on Stripe Cancel Subscription" at bounding box center [858, 80] width 1390 height 46
click at [403, 32] on span "SCA Self Storage Ripon Create Subscription Invoice Contact Deal Discount Page H…" at bounding box center [784, 19] width 1568 height 40
click at [725, 88] on div "Peter Samson 102927 View on Stripe Cancel Subscription" at bounding box center [859, 76] width 1375 height 25
click at [749, 97] on div "Peter Samson 102927 View on Stripe Cancel Subscription" at bounding box center [858, 80] width 1390 height 46
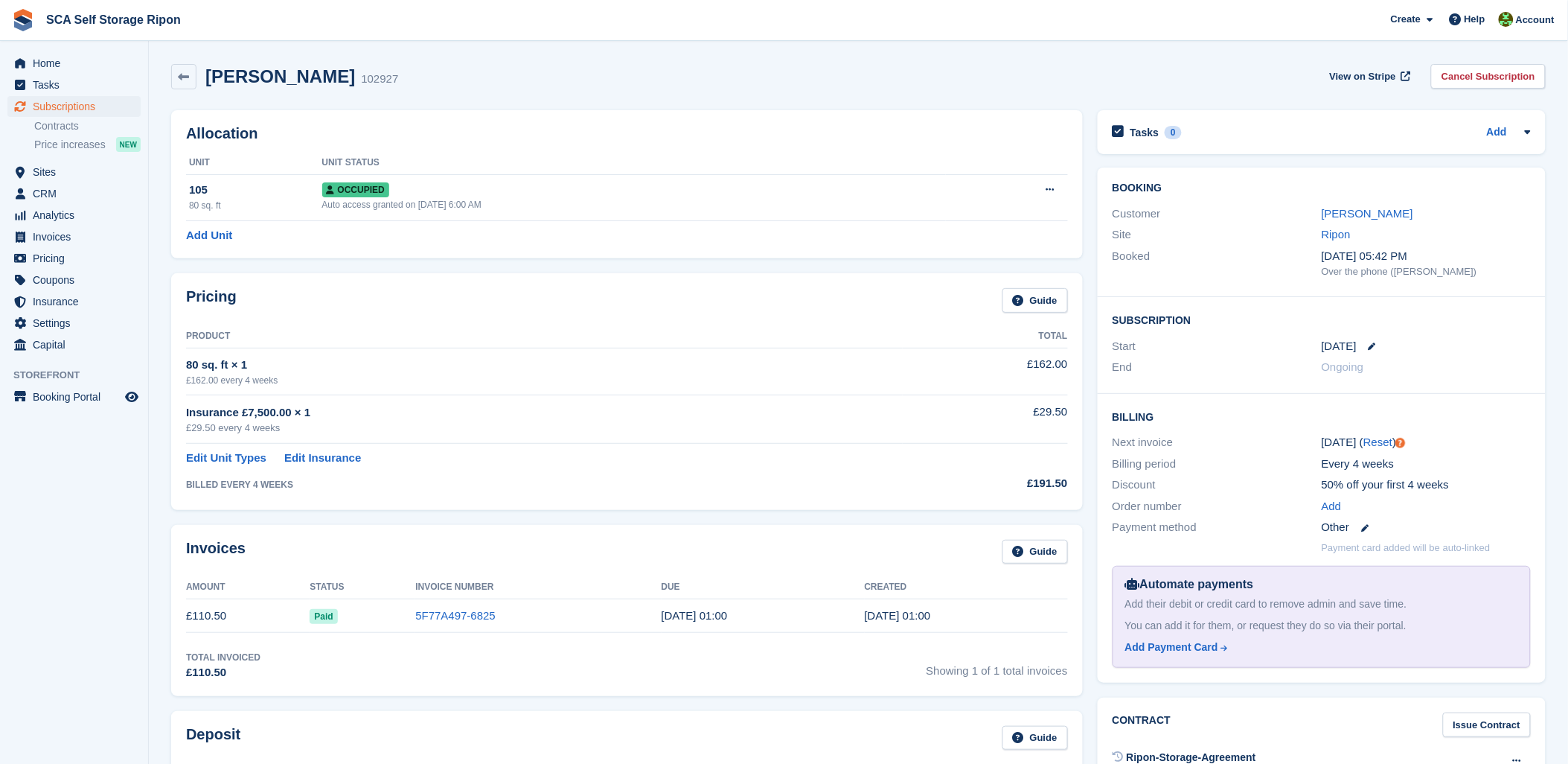
click at [482, 80] on div "Peter Samson 102927 View on Stripe Cancel Subscription" at bounding box center [859, 76] width 1375 height 25
drag, startPoint x: 483, startPoint y: 108, endPoint x: 328, endPoint y: 102, distance: 155.1
click at [466, 106] on div "Allocation Unit Unit Status 105 80 sq. ft Occupied Auto access granted on 30th …" at bounding box center [626, 185] width 927 height 163
drag, startPoint x: 315, startPoint y: 84, endPoint x: 220, endPoint y: 87, distance: 95.0
click at [220, 87] on div "Peter Samson 102927" at bounding box center [285, 76] width 227 height 25
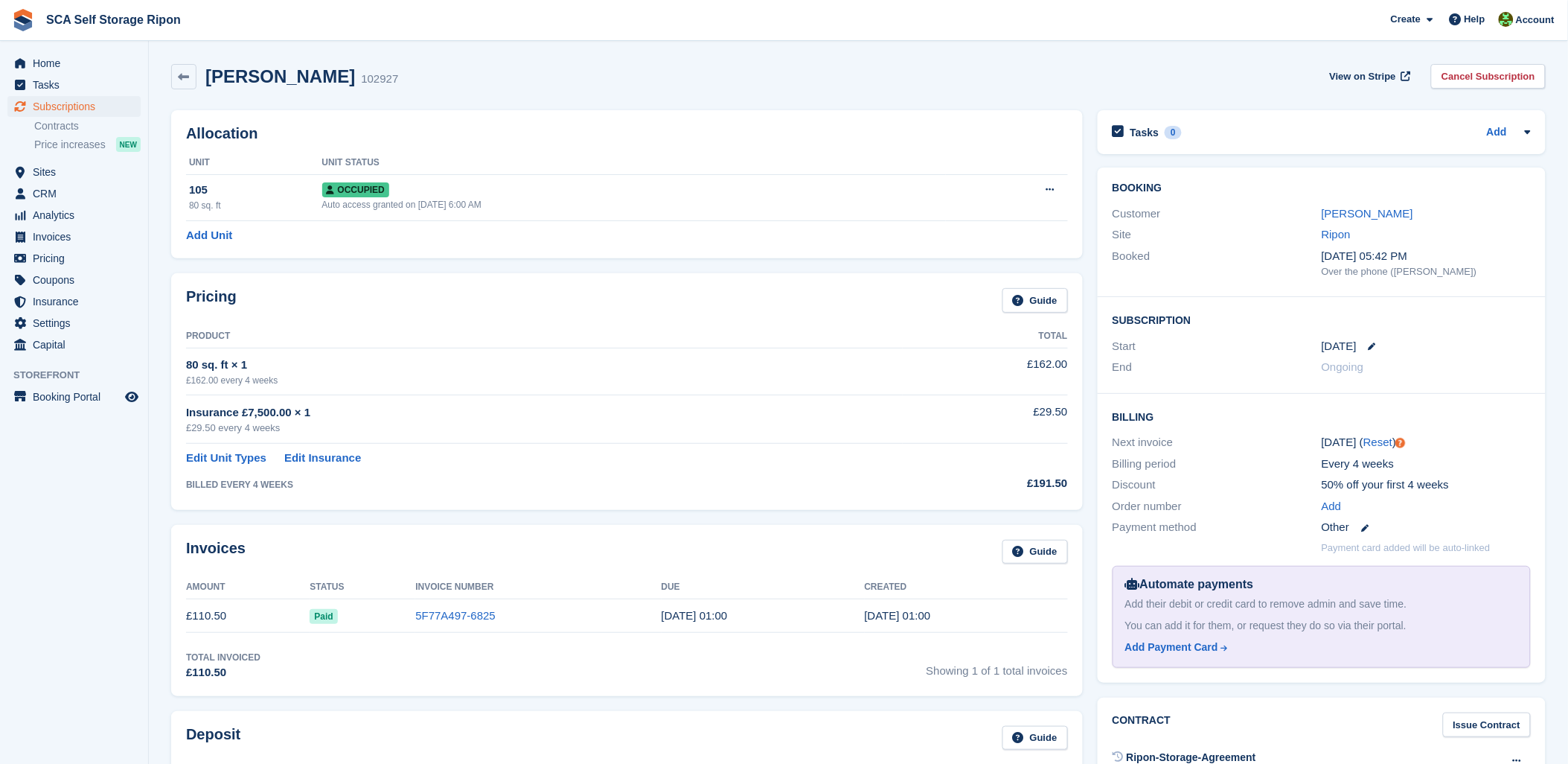
drag, startPoint x: 220, startPoint y: 87, endPoint x: 578, endPoint y: 83, distance: 358.0
click at [578, 83] on div "Peter Samson 102927 View on Stripe Cancel Subscription" at bounding box center [859, 76] width 1375 height 25
click at [71, 108] on span "Subscriptions" at bounding box center [77, 106] width 89 height 20
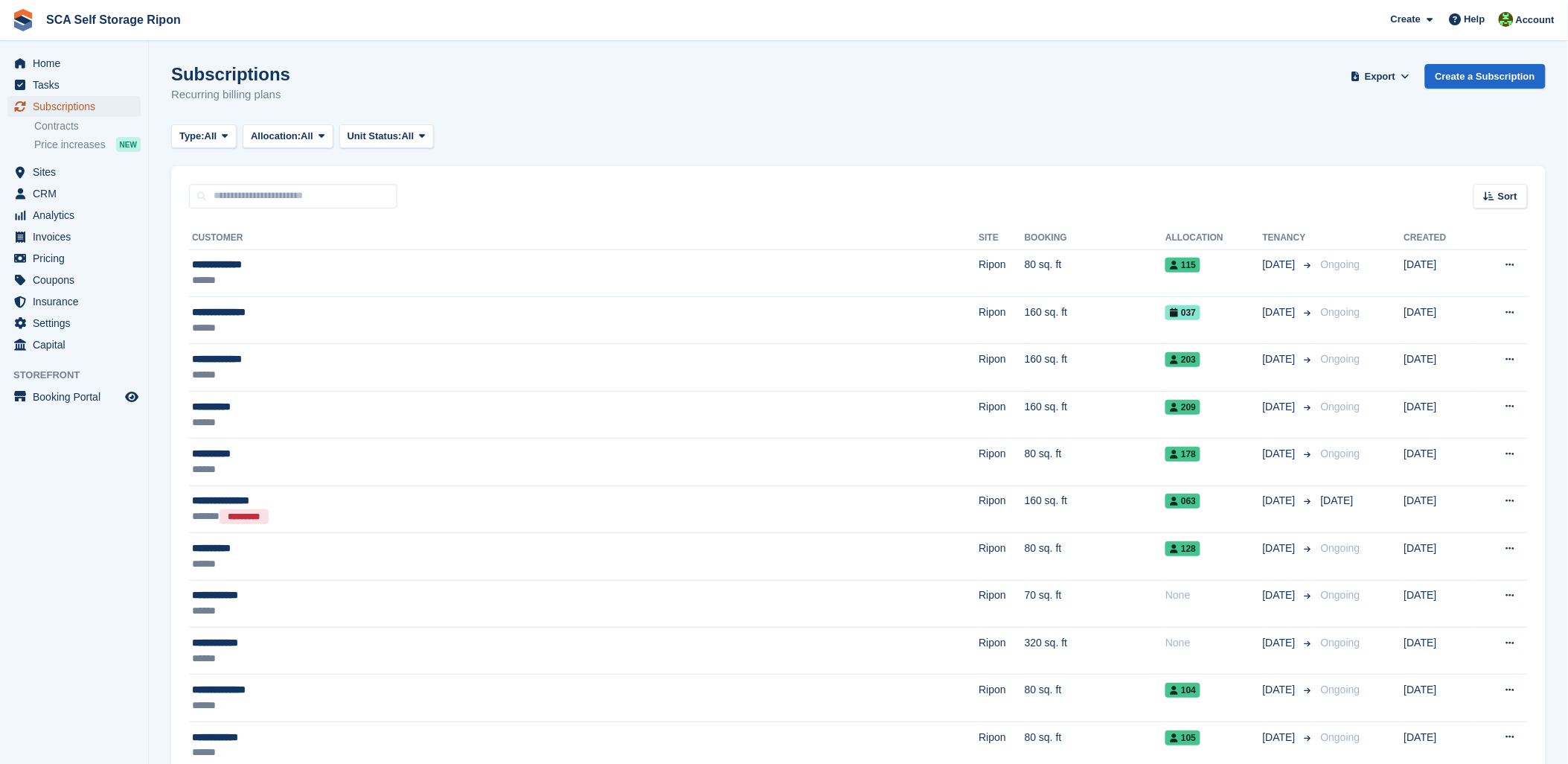
click at [105, 106] on span "Subscriptions" at bounding box center [77, 106] width 89 height 20
click at [552, 124] on div "Type: All All Upcoming Previous Active Ending Allocation: All All Allocated Una…" at bounding box center [859, 136] width 1375 height 24
click at [1514, 26] on div at bounding box center [1507, 22] width 15 height 20
click at [1414, 154] on div "Logout" at bounding box center [1419, 148] width 35 height 16
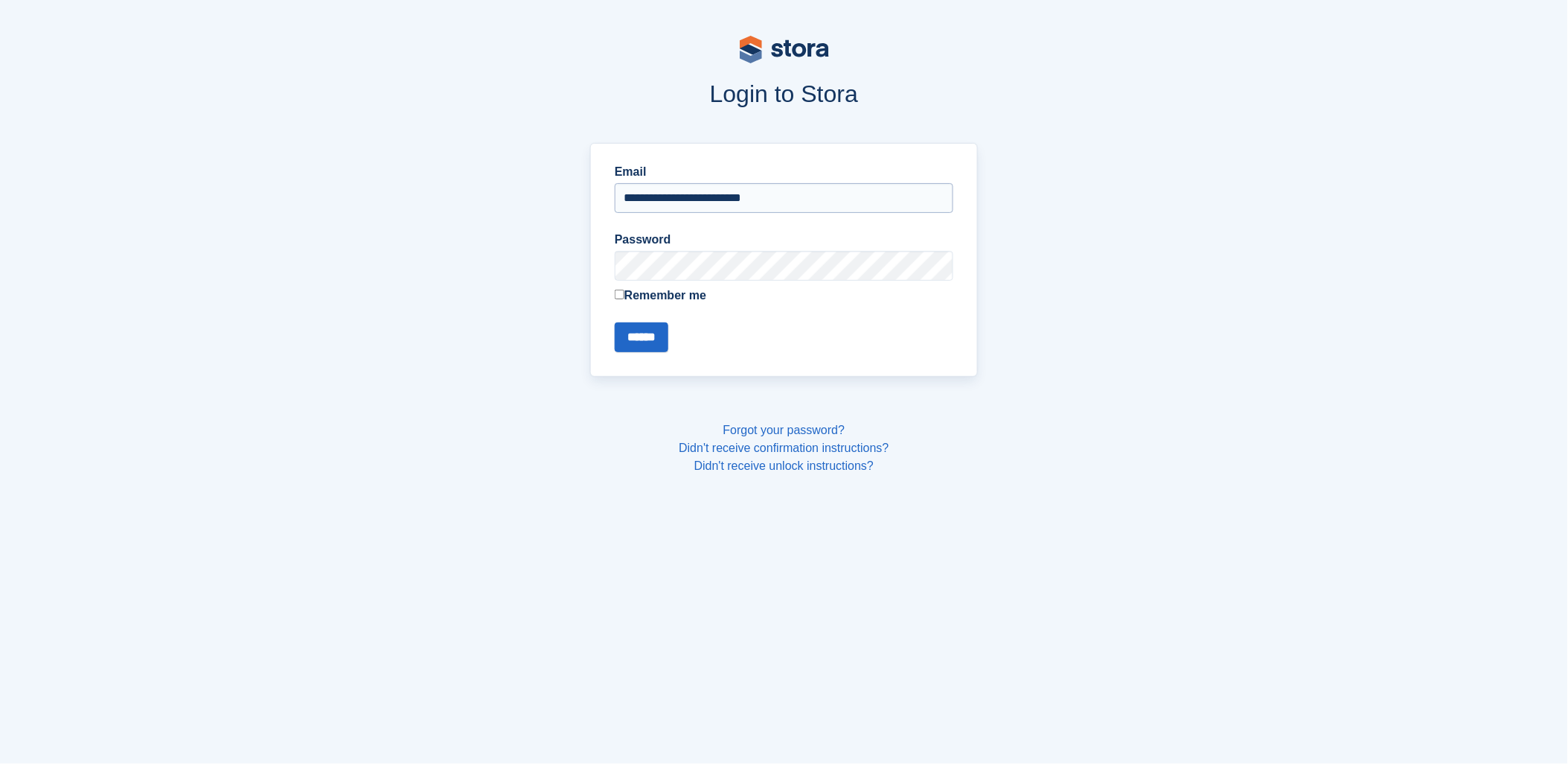
click at [687, 188] on input "**********" at bounding box center [784, 198] width 339 height 30
click at [688, 205] on input "**********" at bounding box center [784, 198] width 339 height 30
type input "**********"
click at [662, 333] on input "******" at bounding box center [642, 337] width 54 height 30
